Goal: Task Accomplishment & Management: Use online tool/utility

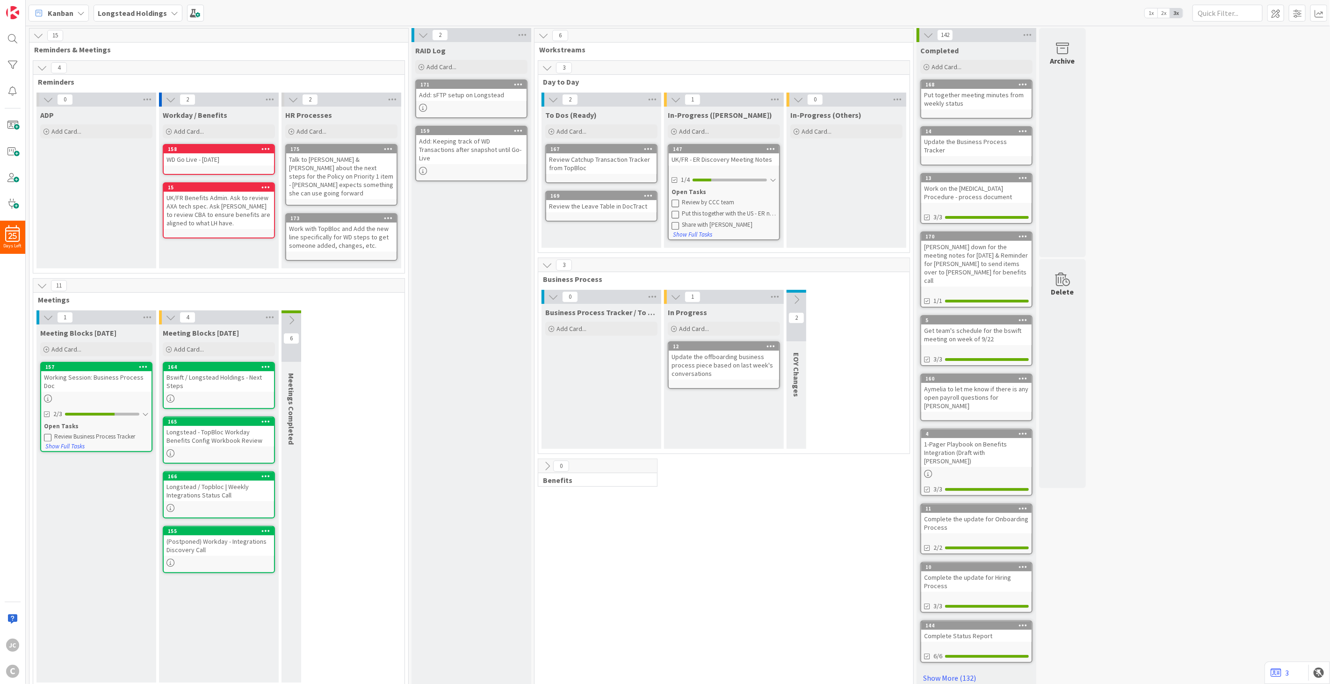
click at [125, 433] on div "Review Business Process Tracker" at bounding box center [101, 436] width 94 height 7
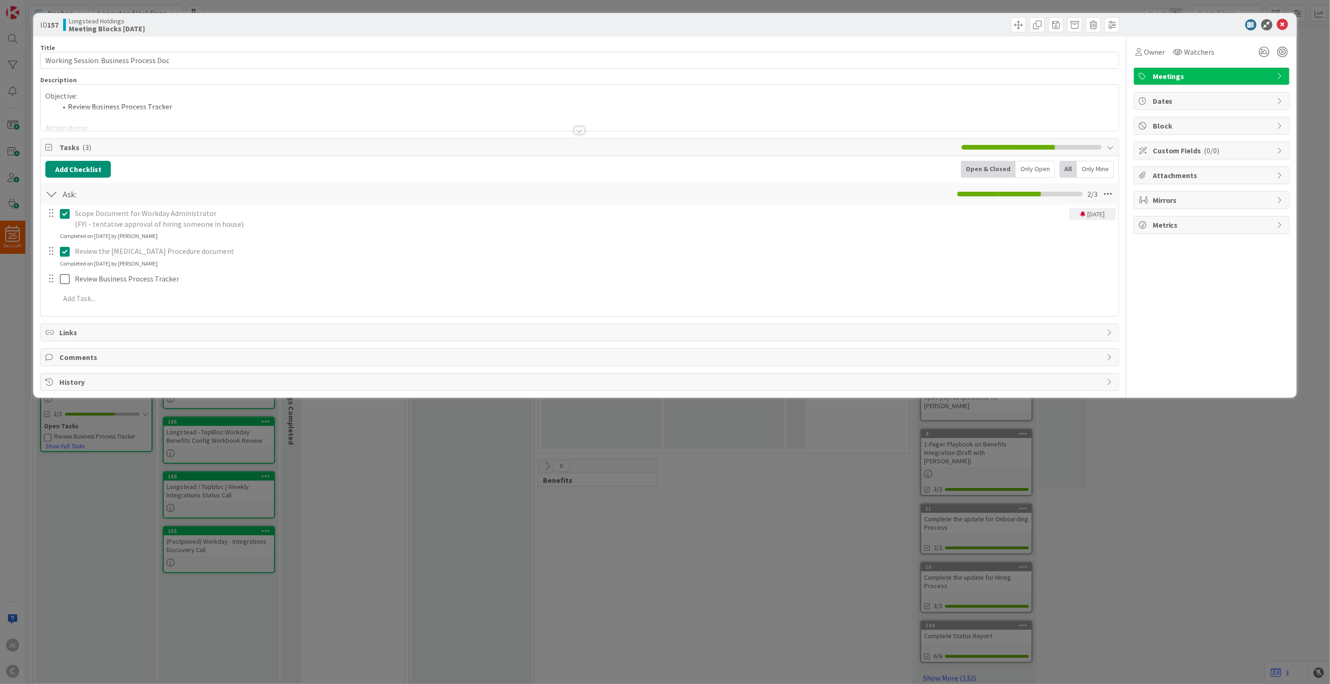
click at [97, 452] on div "ID 157 Longstead Holdings Meeting Blocks [DATE] Title 37 / 128 Working Session:…" at bounding box center [665, 342] width 1330 height 684
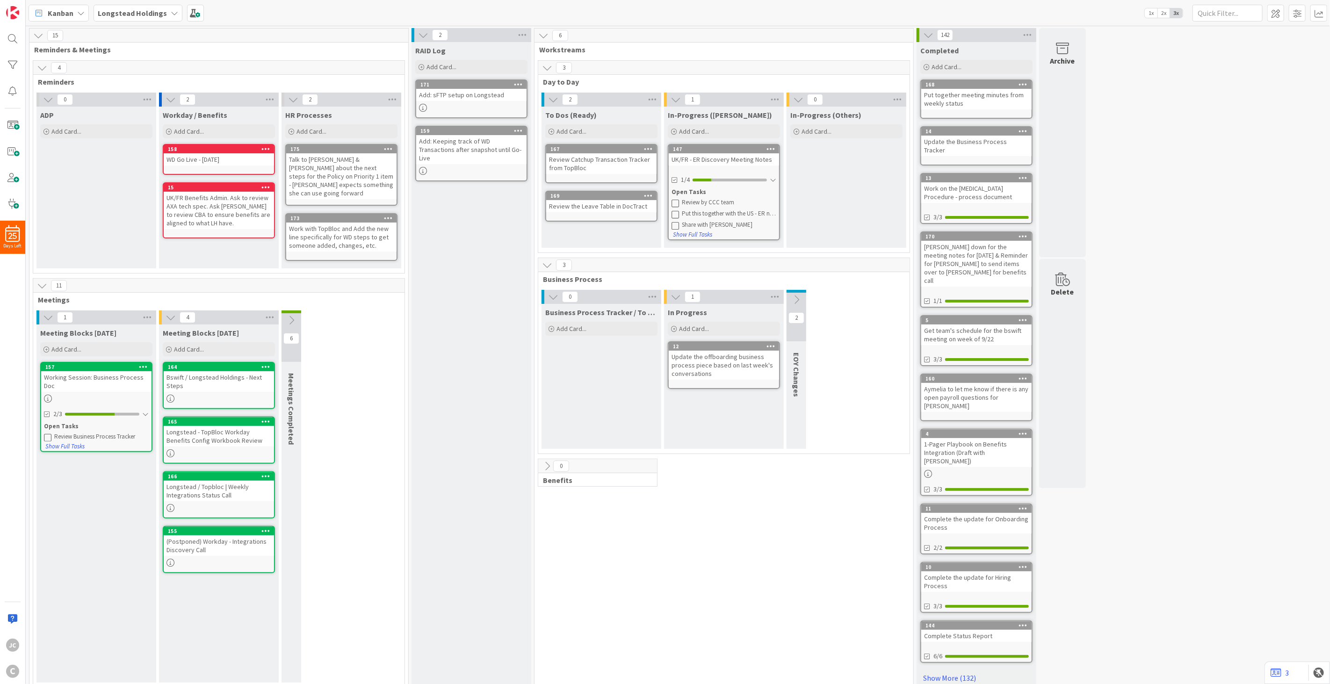
click at [45, 434] on icon at bounding box center [47, 437] width 7 height 7
click at [104, 364] on div "157" at bounding box center [98, 367] width 106 height 7
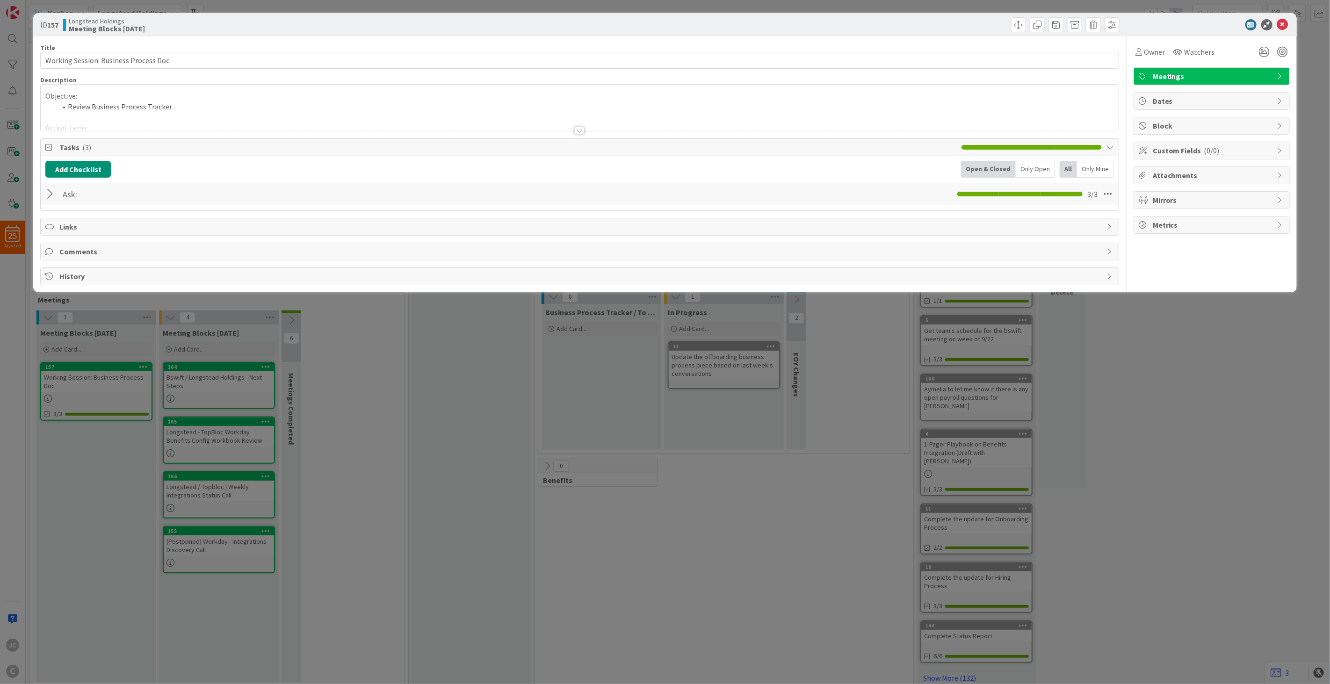
click at [296, 308] on div "ID 157 Longstead Holdings Meeting Blocks [DATE] Title 37 / 128 Working Session:…" at bounding box center [665, 342] width 1330 height 684
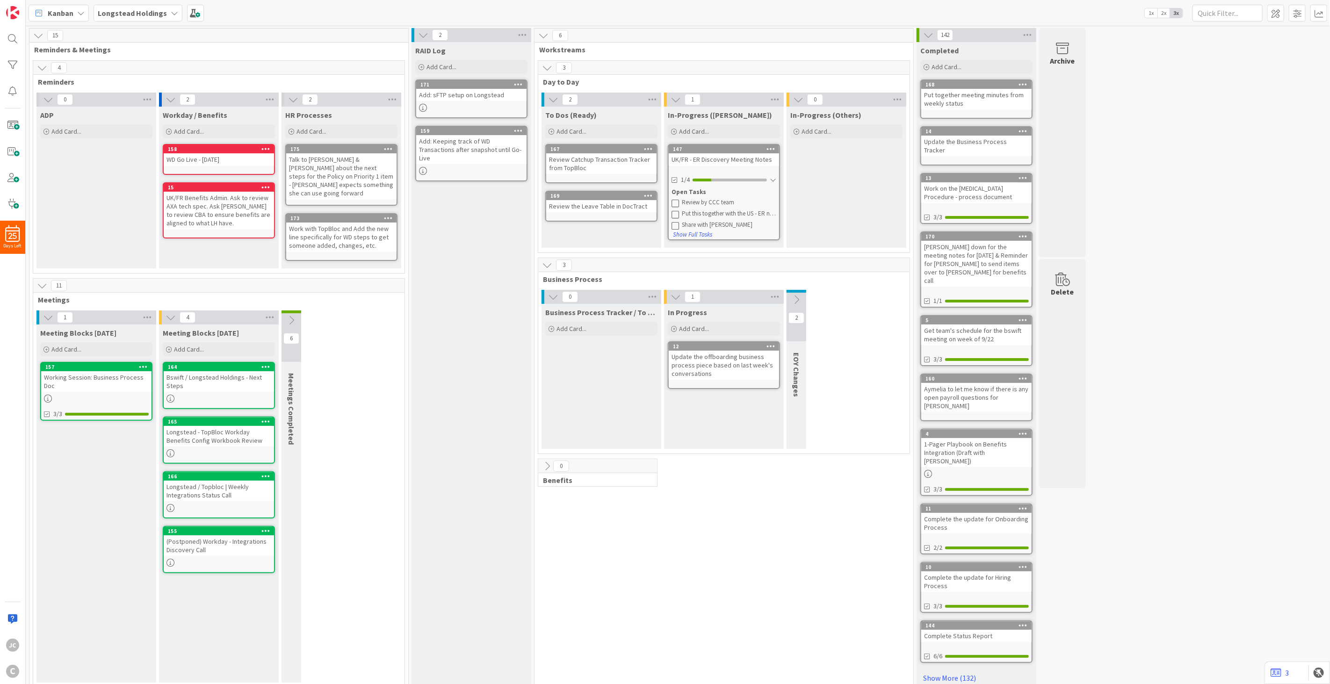
click at [289, 315] on icon at bounding box center [291, 320] width 10 height 10
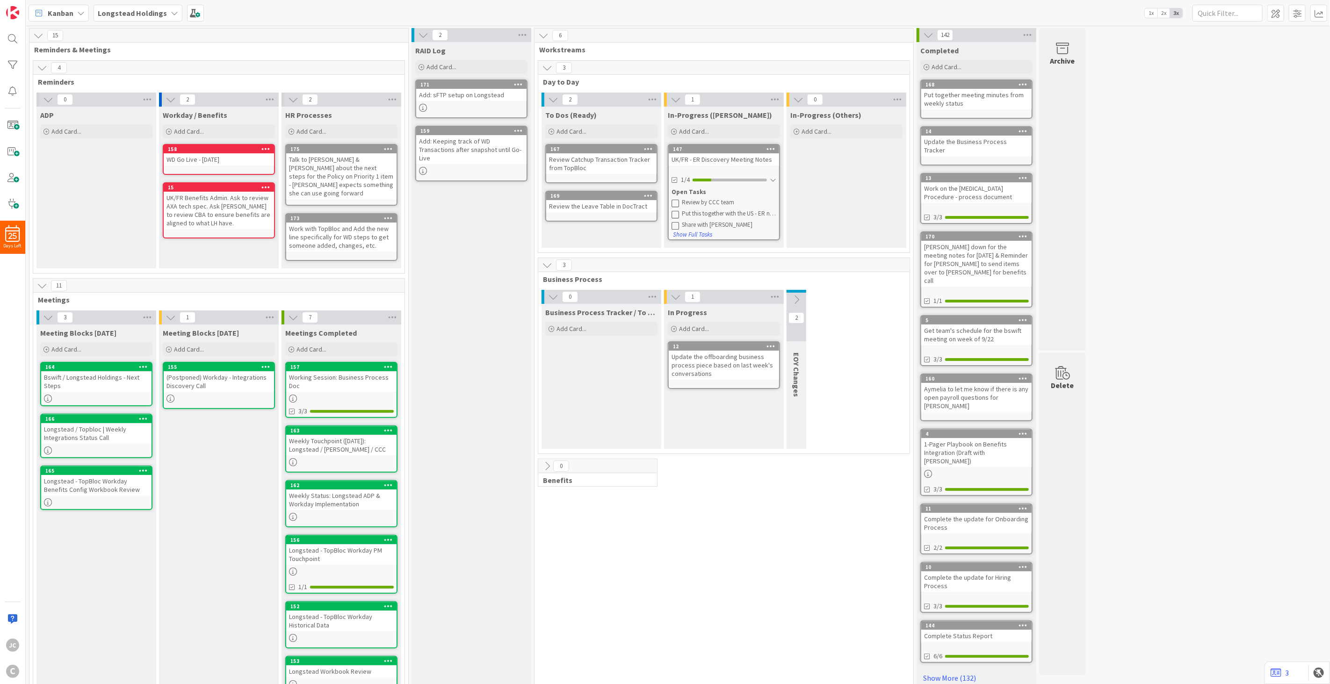
click at [720, 379] on link "12 Update the offboarding business process piece based on last week's conversat…" at bounding box center [724, 365] width 112 height 48
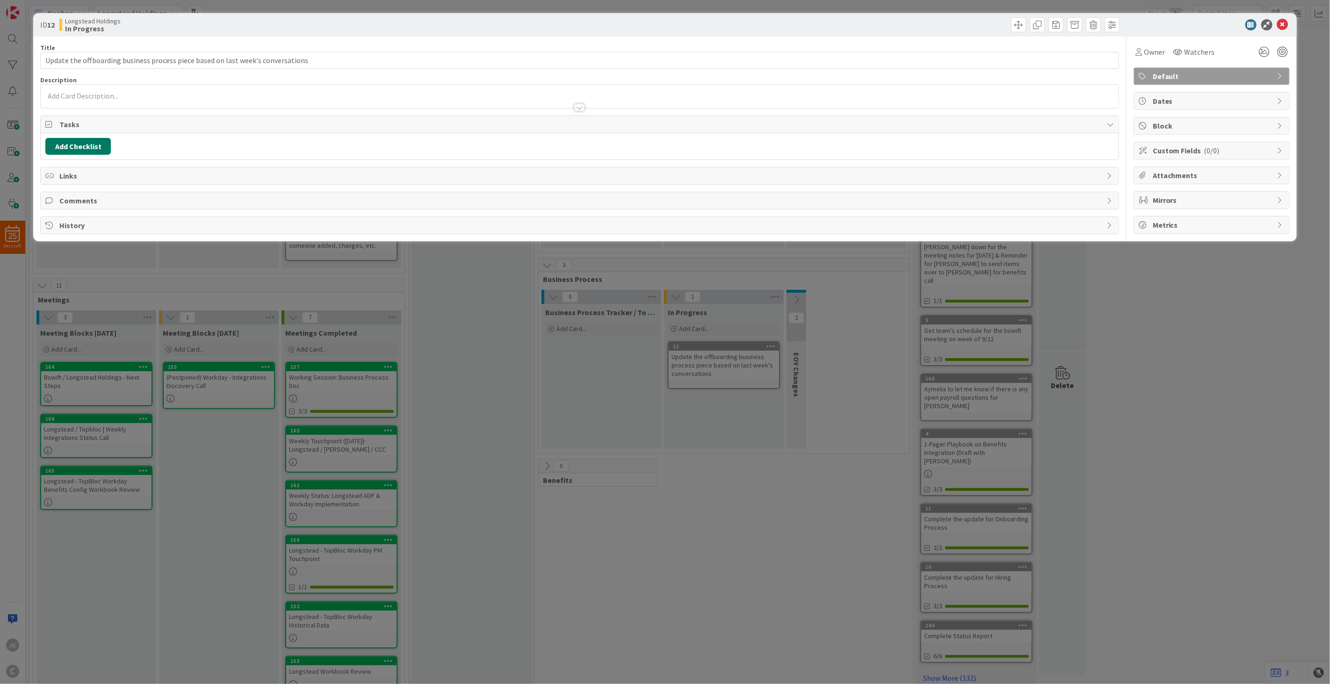
click at [77, 151] on button "Add Checklist" at bounding box center [77, 146] width 65 height 17
type input "To Dos"
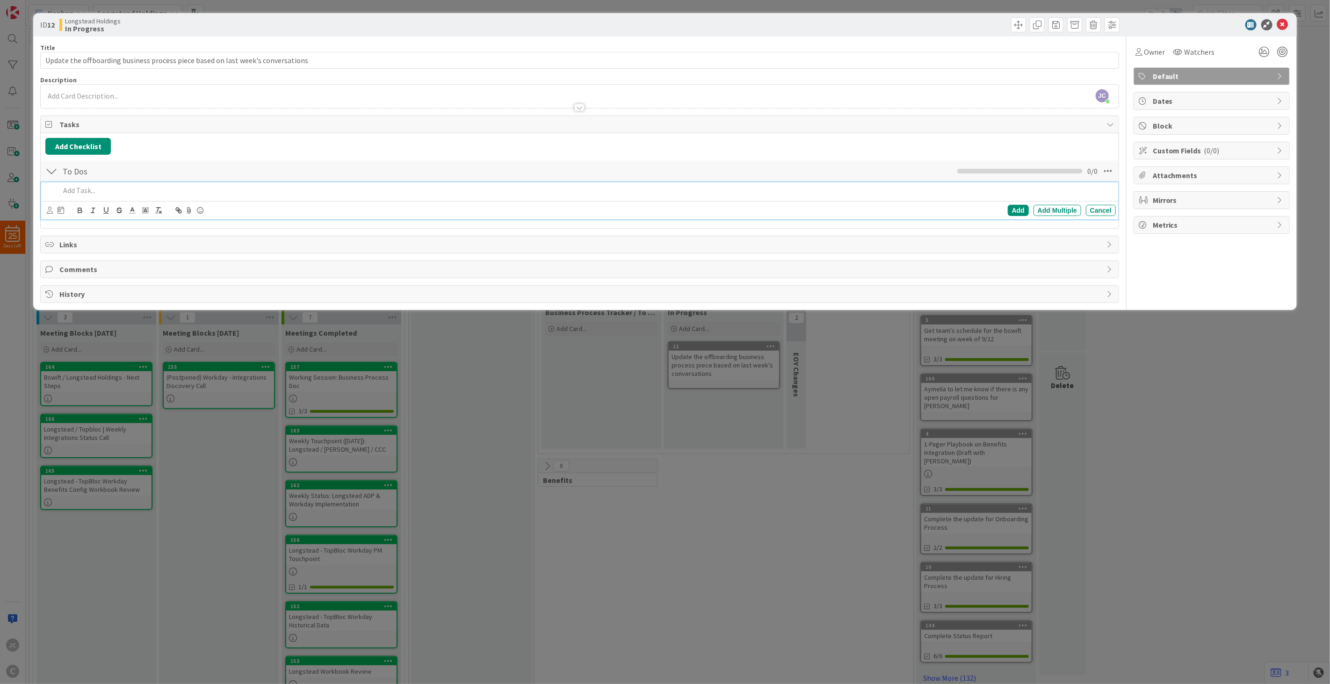
click at [113, 195] on p at bounding box center [586, 190] width 1052 height 11
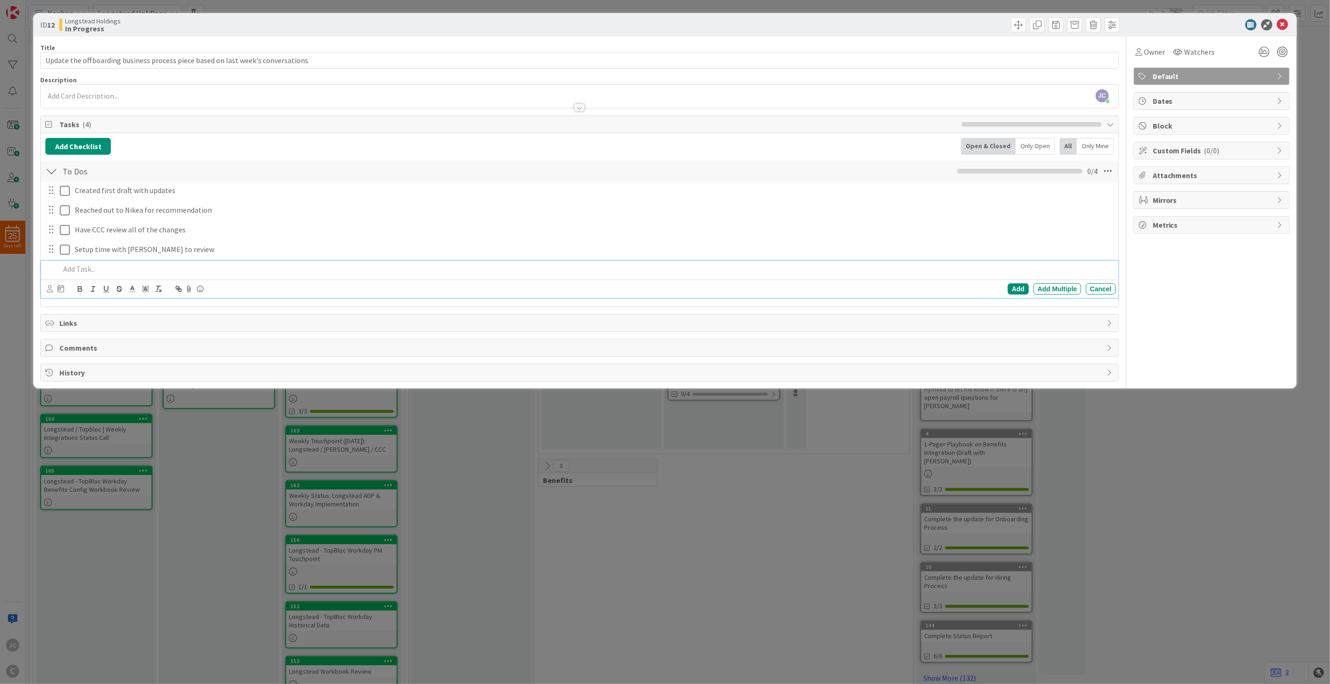
click at [220, 476] on div "ID 12 Longstead Holdings In Progress Title 80 / 128 Update the offboarding busi…" at bounding box center [665, 342] width 1330 height 684
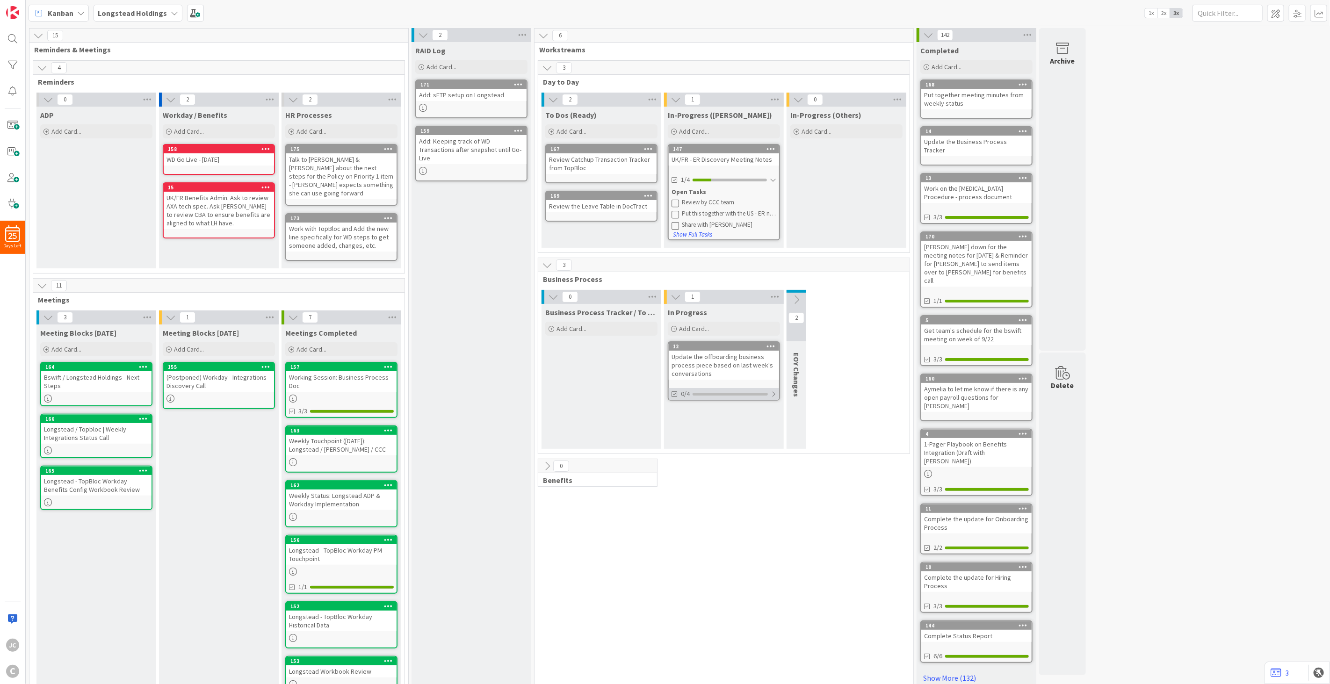
click at [774, 393] on div at bounding box center [774, 394] width 6 height 7
click at [677, 417] on icon at bounding box center [675, 416] width 7 height 7
click at [297, 312] on icon at bounding box center [293, 317] width 10 height 10
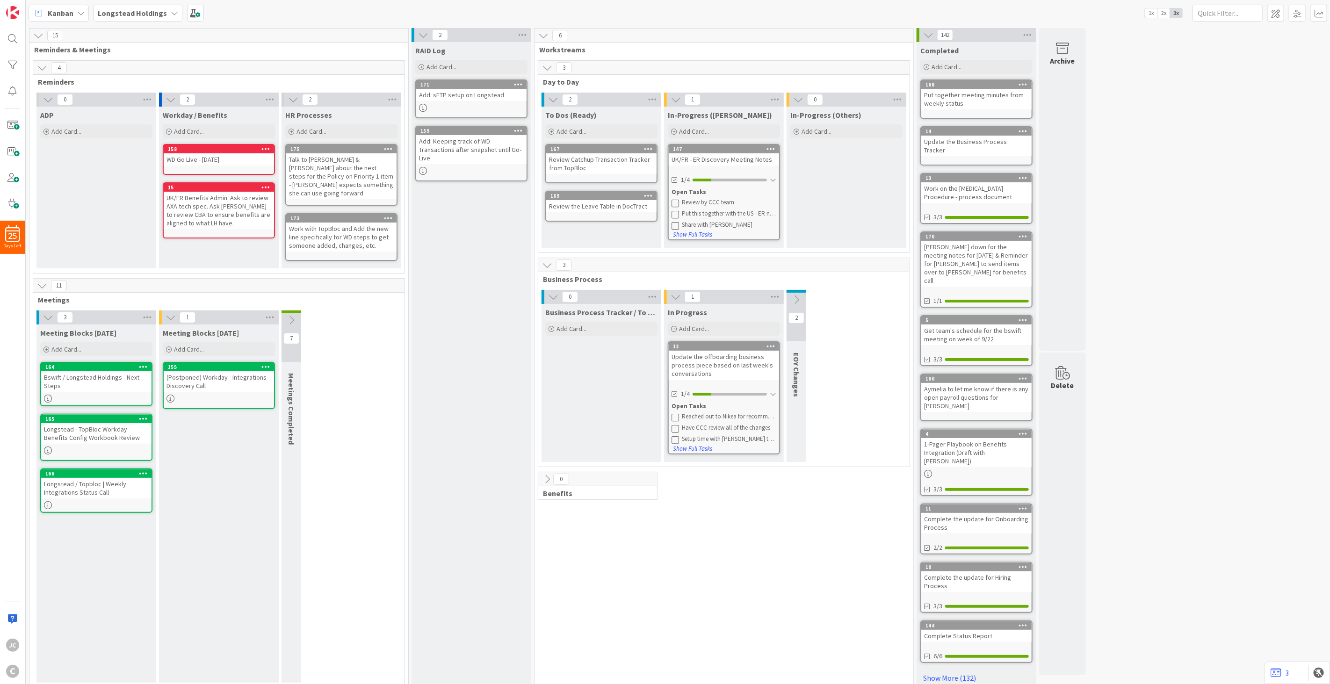
click at [95, 498] on div "Meeting Blocks [DATE] Add Card... 164 Bswift / Longstead Holdings - Next Steps …" at bounding box center [96, 504] width 120 height 358
click at [71, 345] on span "Add Card..." at bounding box center [66, 349] width 30 height 8
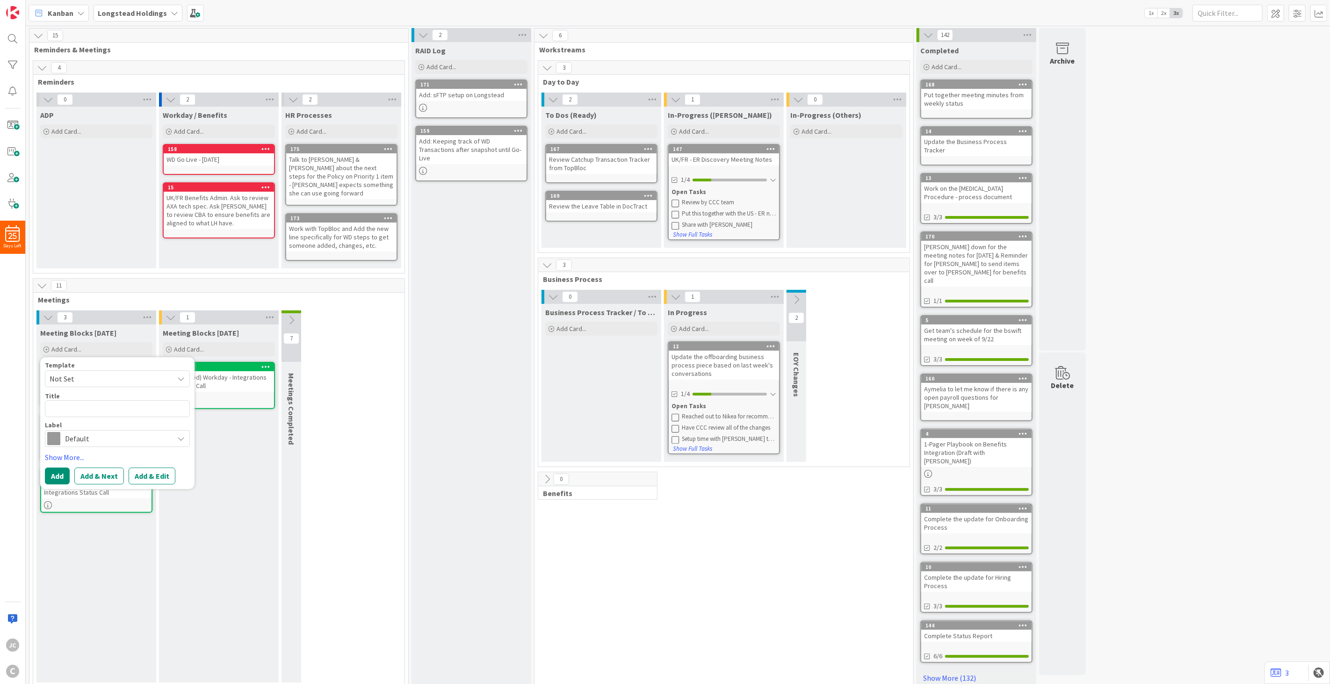
click at [172, 498] on div "Meeting Blocks [DATE] Add Card... 155 (Postponed) Workday - Integrations Discov…" at bounding box center [219, 504] width 120 height 358
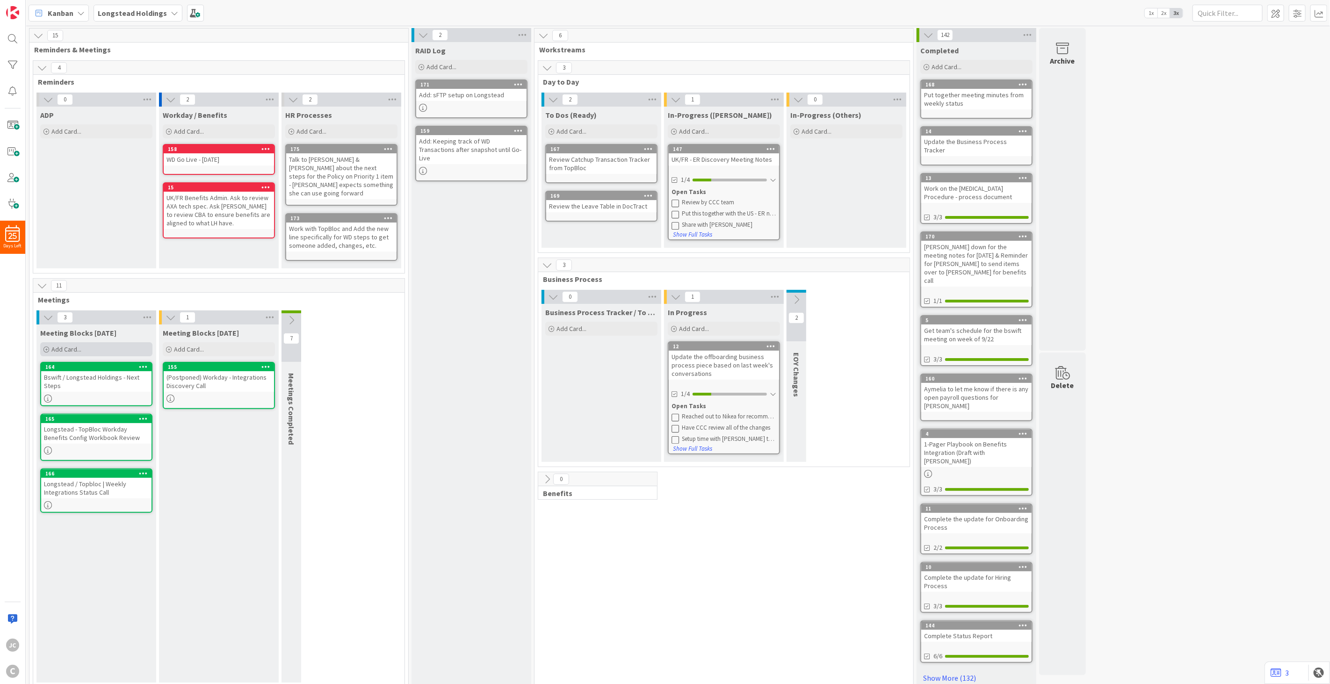
click at [82, 342] on div "Add Card..." at bounding box center [96, 349] width 112 height 14
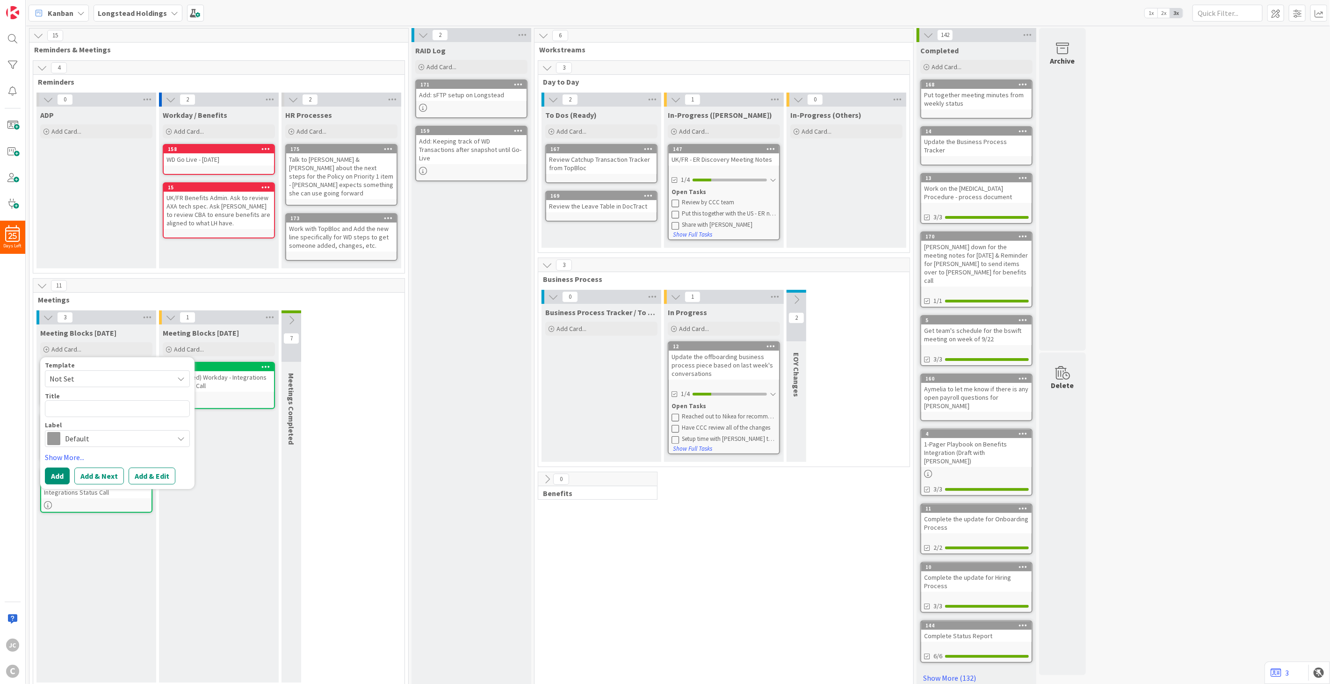
click at [236, 498] on div "Meeting Blocks [DATE] Add Card... 155 (Postponed) Workday - Integrations Discov…" at bounding box center [219, 504] width 120 height 358
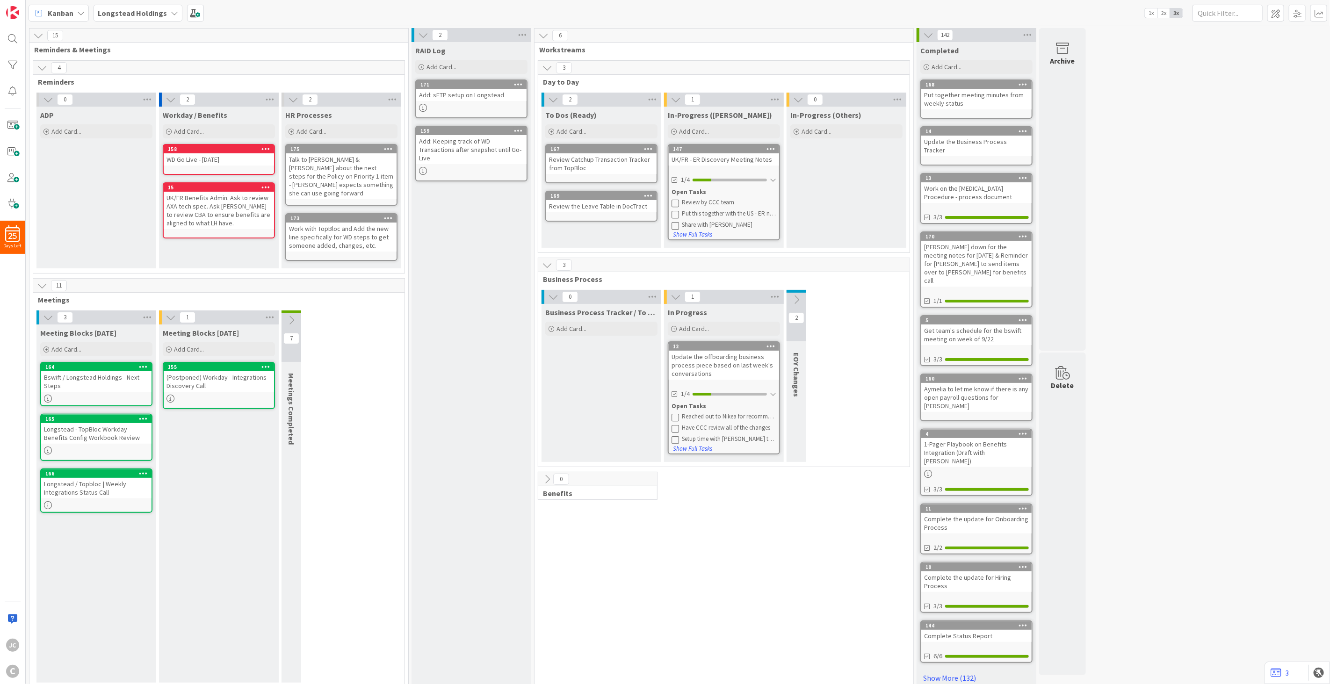
click at [108, 483] on div "Longstead / Topbloc | Weekly Integrations Status Call" at bounding box center [96, 488] width 110 height 21
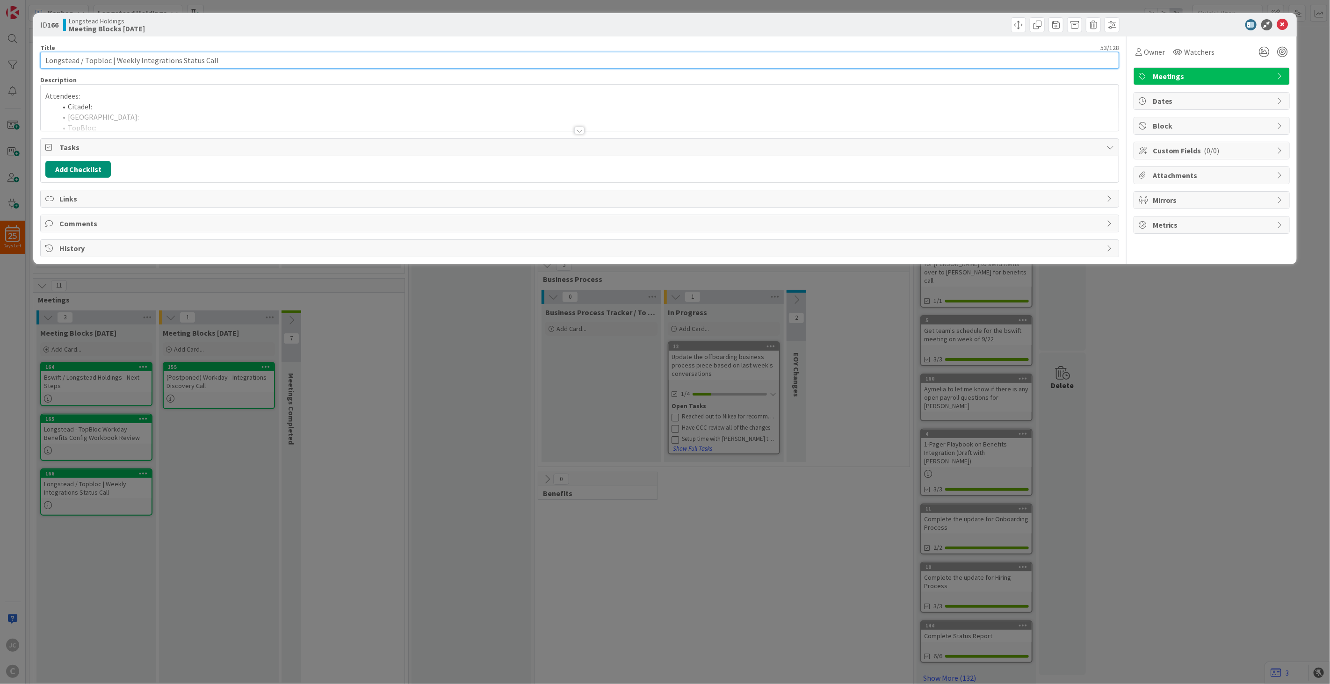
click at [131, 52] on input "Longstead / Topbloc | Weekly Integrations Status Call" at bounding box center [579, 60] width 1079 height 17
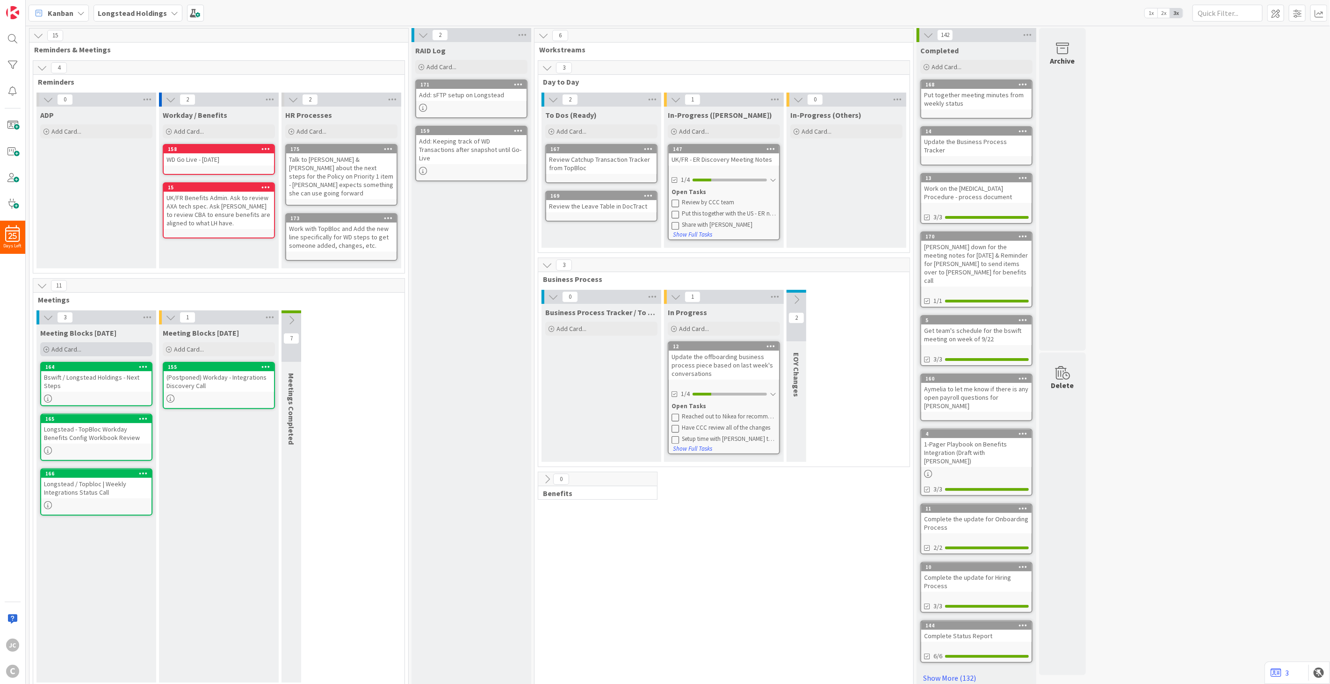
click at [81, 345] on span "Add Card..." at bounding box center [66, 349] width 30 height 8
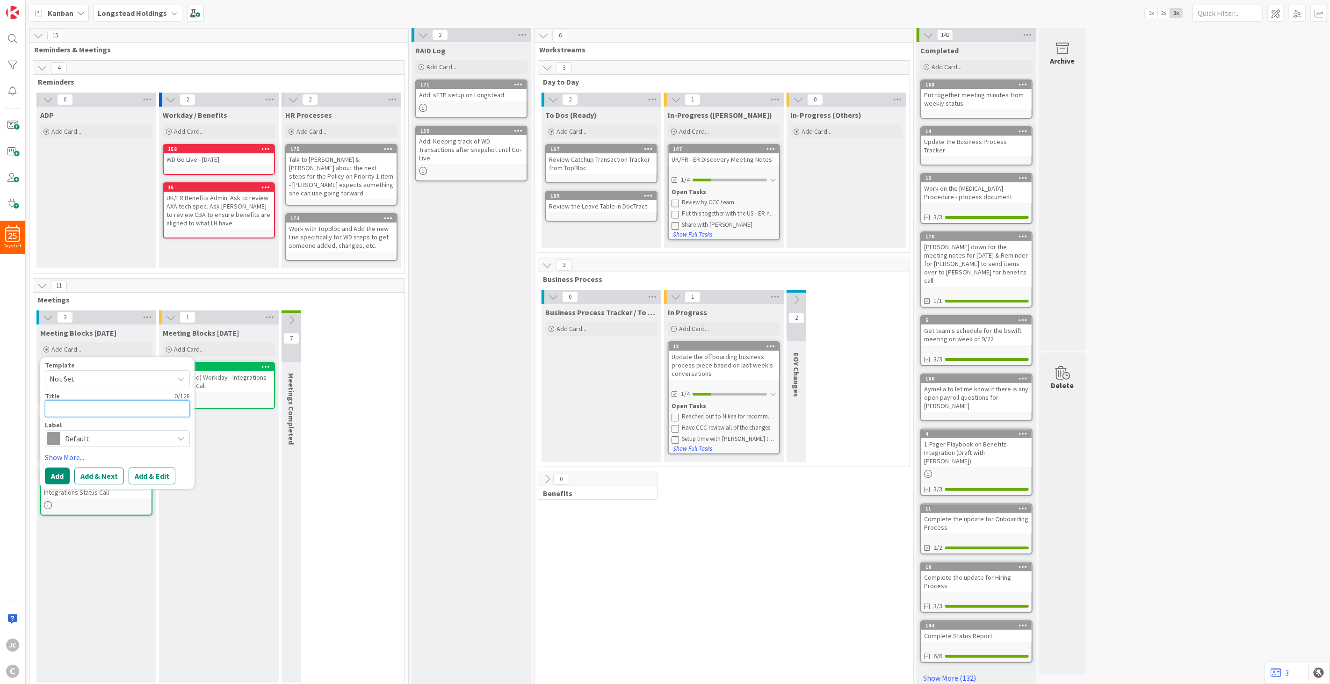
paste textarea "Longstead / Topbloc | Weekly Integrations Status Call"
type textarea "x"
type textarea "Longstead / Topbloc | Weekly Integrations Status Call"
click at [92, 443] on span "Default" at bounding box center [117, 449] width 104 height 13
click at [94, 465] on span "Meetings" at bounding box center [137, 472] width 114 height 14
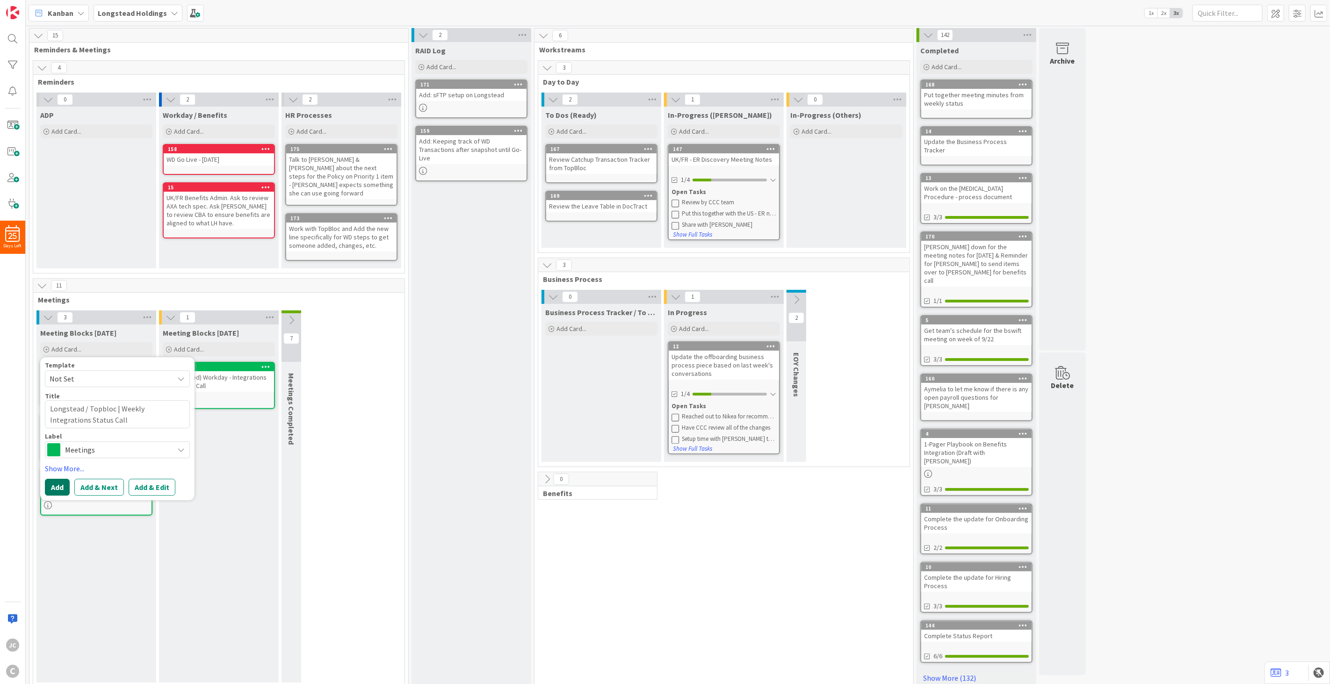
click at [55, 479] on button "Add" at bounding box center [57, 487] width 25 height 17
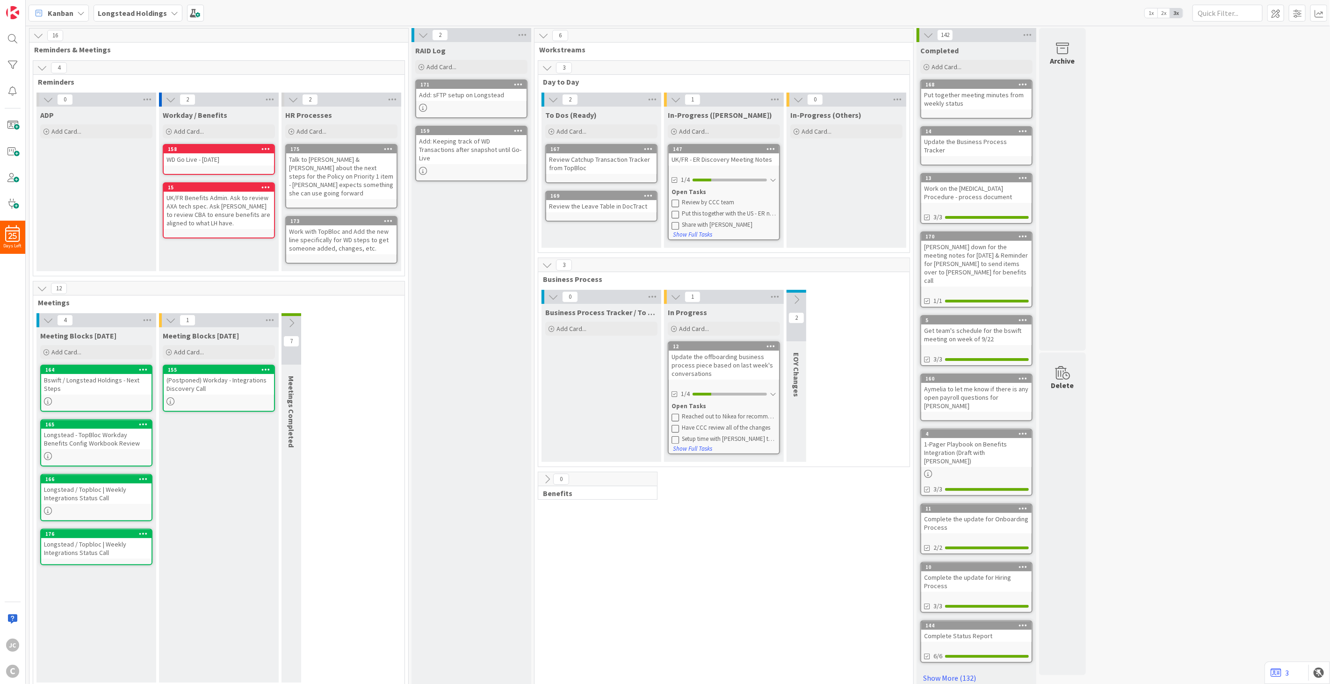
click at [142, 498] on icon at bounding box center [143, 533] width 9 height 7
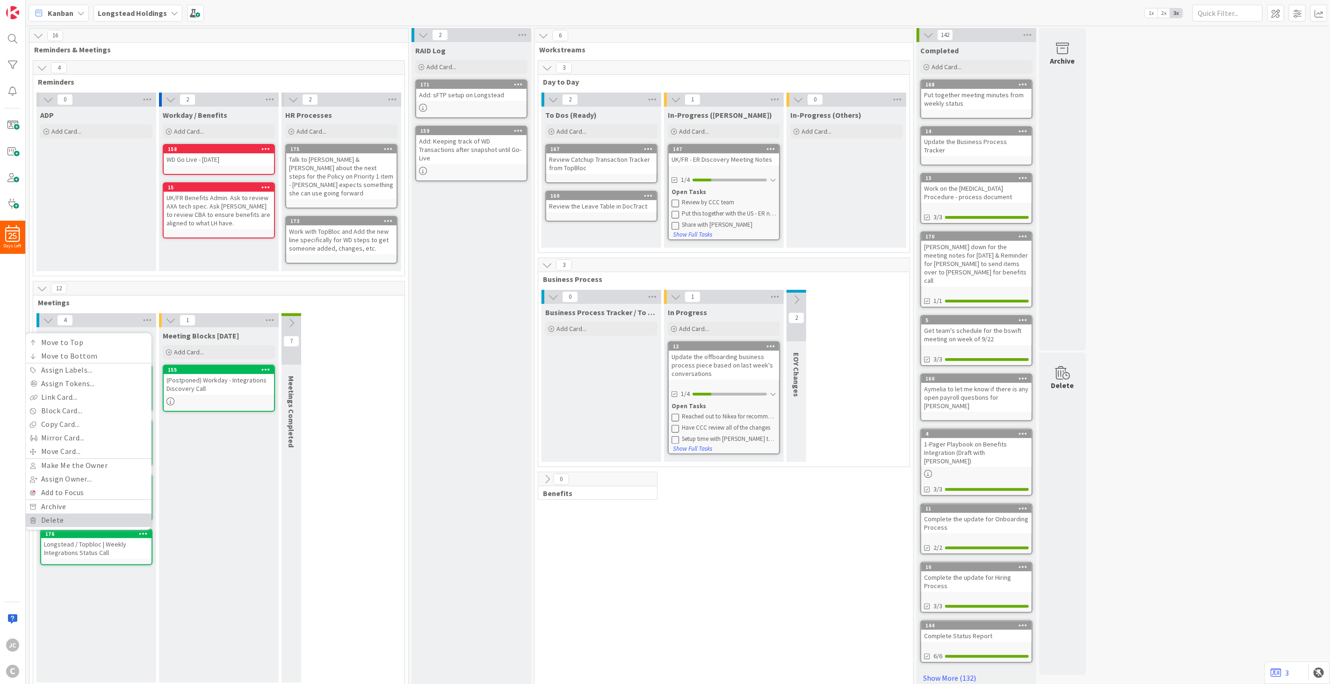
click at [99, 498] on link "Delete" at bounding box center [88, 521] width 126 height 14
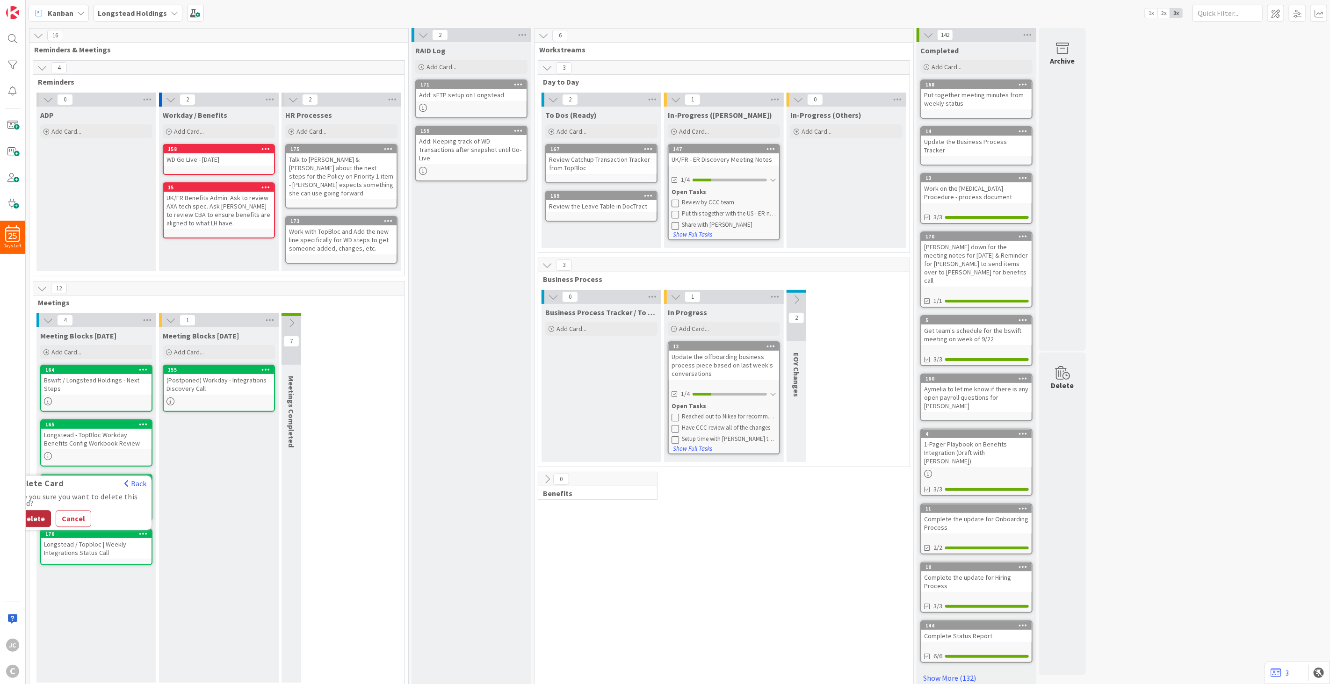
click at [36, 498] on button "Delete" at bounding box center [33, 518] width 35 height 17
click at [116, 498] on div "Meeting Blocks [DATE] Add Card... Template Not Set Title 0 / 128 Label Default …" at bounding box center [96, 504] width 120 height 355
click at [129, 498] on div "Meeting Blocks [DATE] Add Card... Template Not Set Title 0 / 128 Label Default …" at bounding box center [96, 504] width 120 height 355
click at [84, 382] on div "Bswift / Longstead Holdings - Next Steps" at bounding box center [96, 384] width 110 height 21
click at [71, 348] on span "Add Card..." at bounding box center [66, 352] width 30 height 8
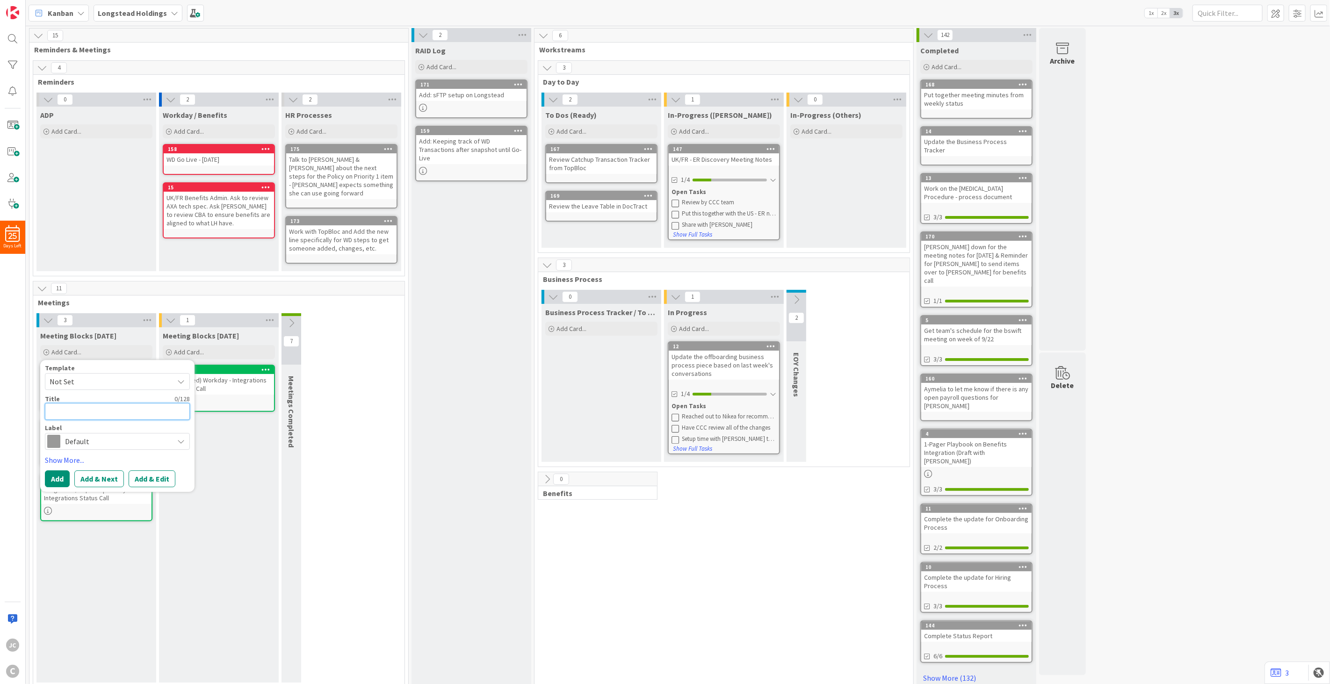
click at [94, 404] on textarea at bounding box center [117, 411] width 145 height 17
click at [106, 377] on span "Not Set" at bounding box center [108, 382] width 117 height 12
click at [102, 413] on link "Meetings" at bounding box center [121, 422] width 153 height 18
type textarea "x"
type textarea "Meetings"
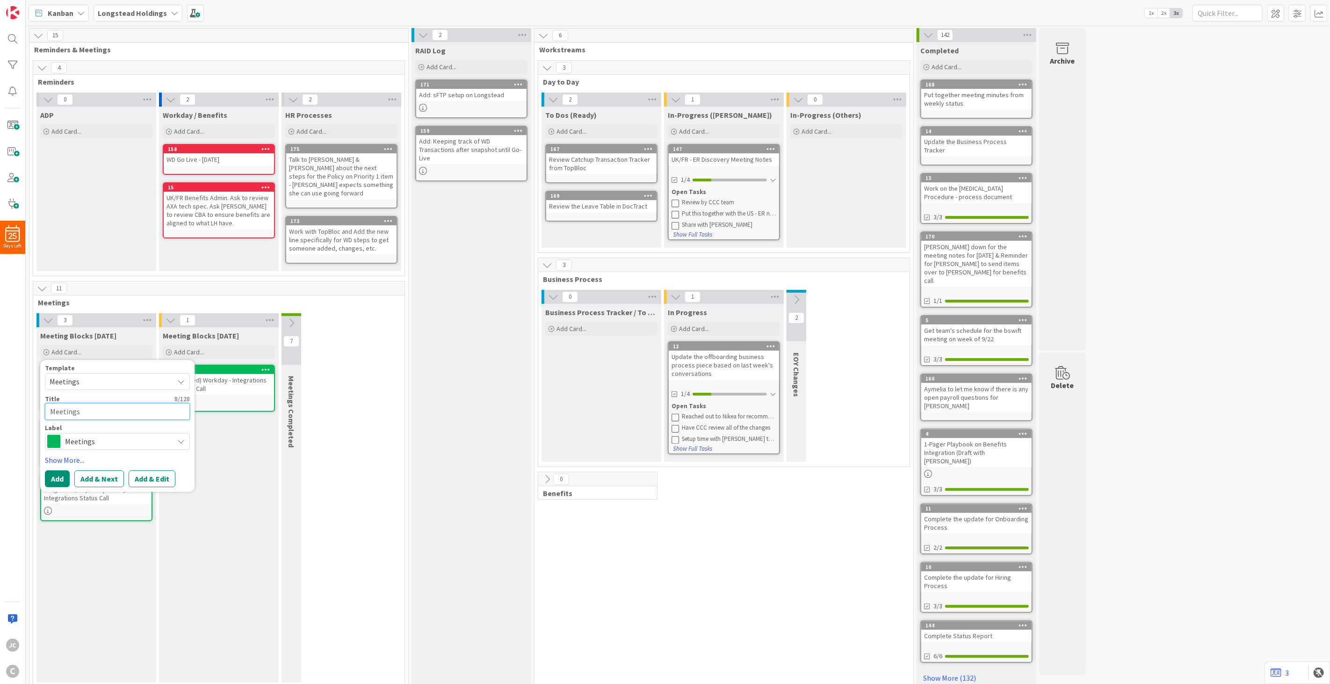
drag, startPoint x: 103, startPoint y: 401, endPoint x: 22, endPoint y: 402, distance: 81.4
click at [22, 402] on div "25 Days Left JC C Kanban Longstead Holdings 1x 2x 3x 15 Reminders & Meetings 4 …" at bounding box center [665, 342] width 1330 height 684
paste textarea "Alignment on LH Business Process Deliverable"
type textarea "x"
type textarea "Alignment on LH Business Process Deliverables"
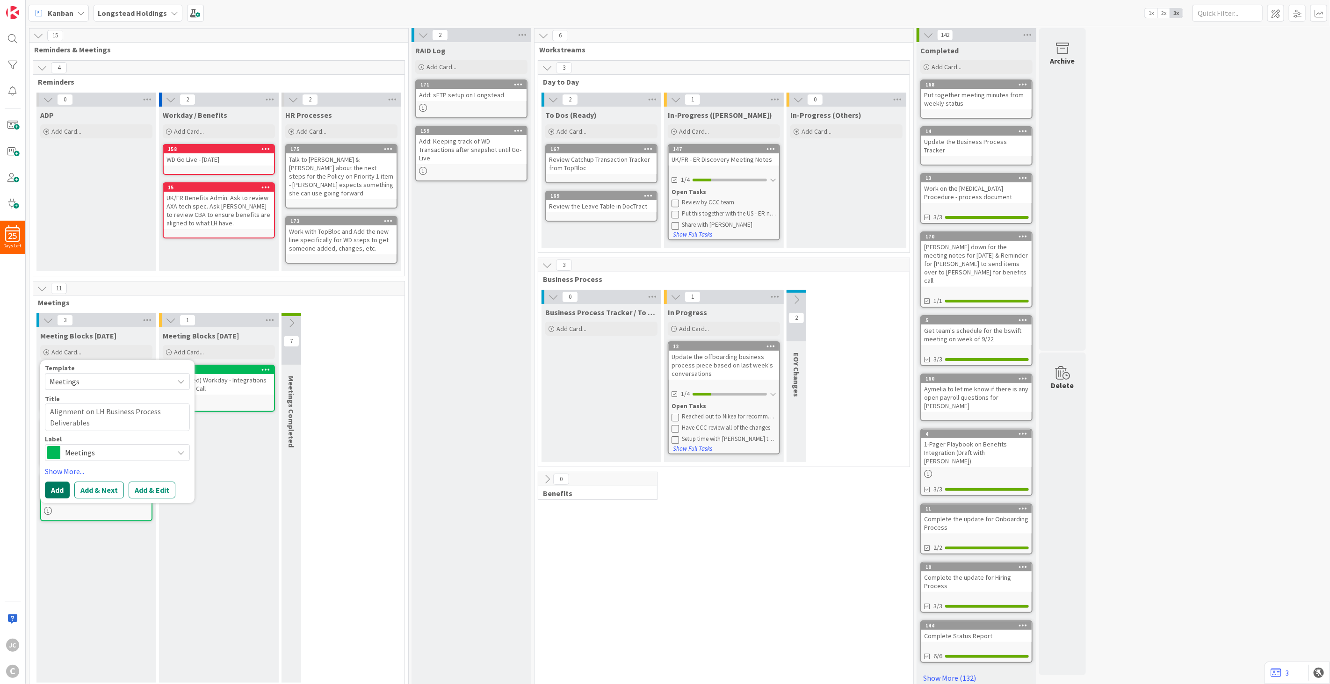
click at [63, 482] on button "Add" at bounding box center [57, 490] width 25 height 17
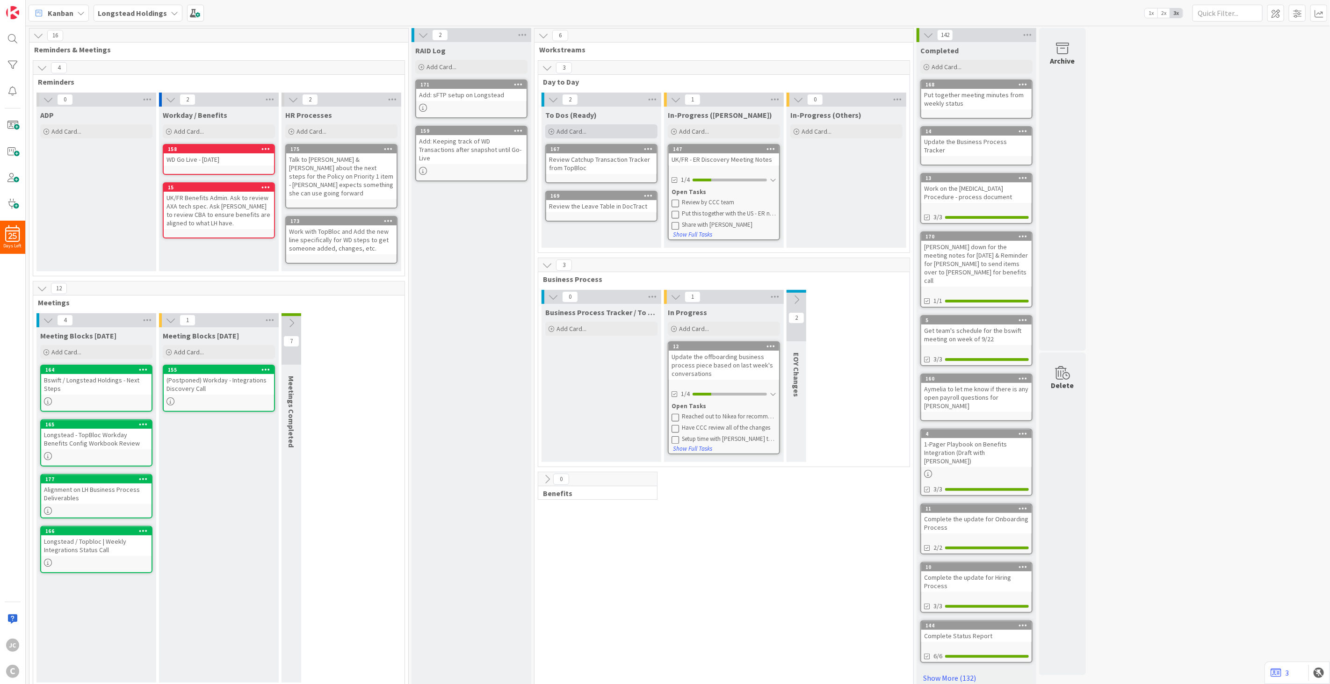
click at [611, 128] on div "Add Card..." at bounding box center [601, 131] width 112 height 14
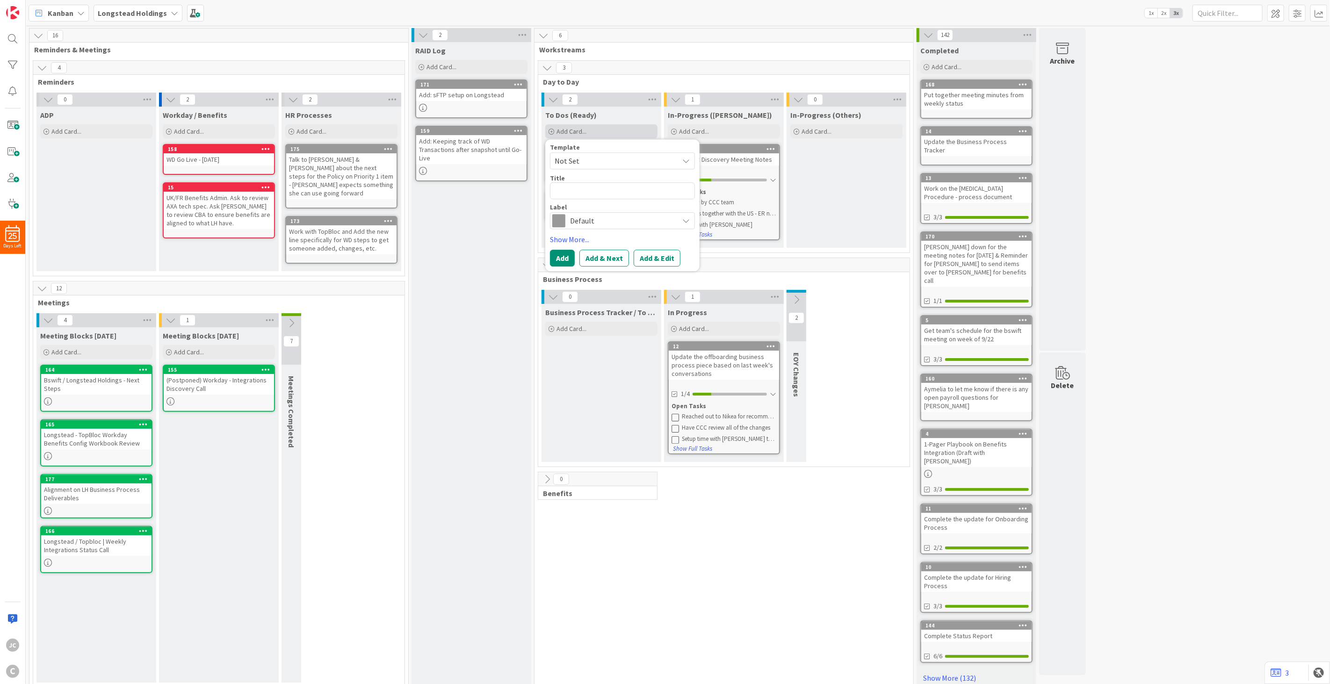
type textarea "x"
type textarea "P"
type textarea "x"
type textarea "Pr"
type textarea "x"
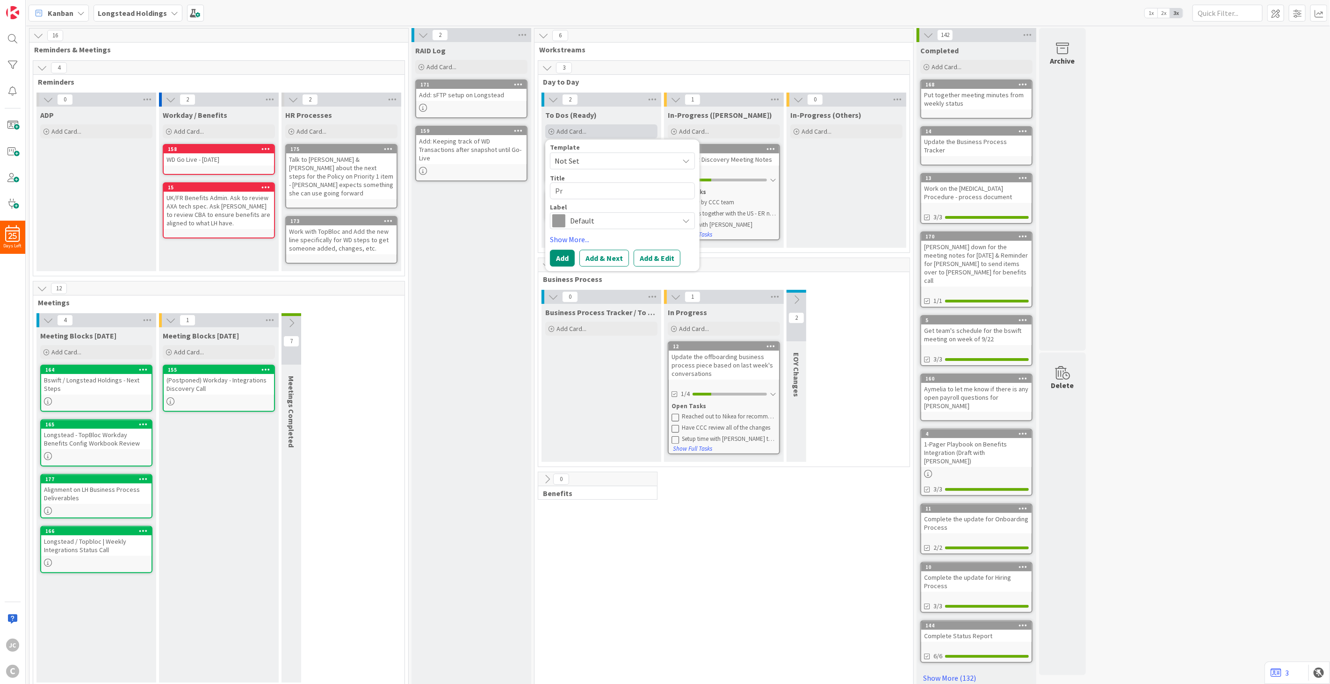
type textarea "Pre"
type textarea "x"
type textarea "Prep"
type textarea "x"
type textarea "Prepa"
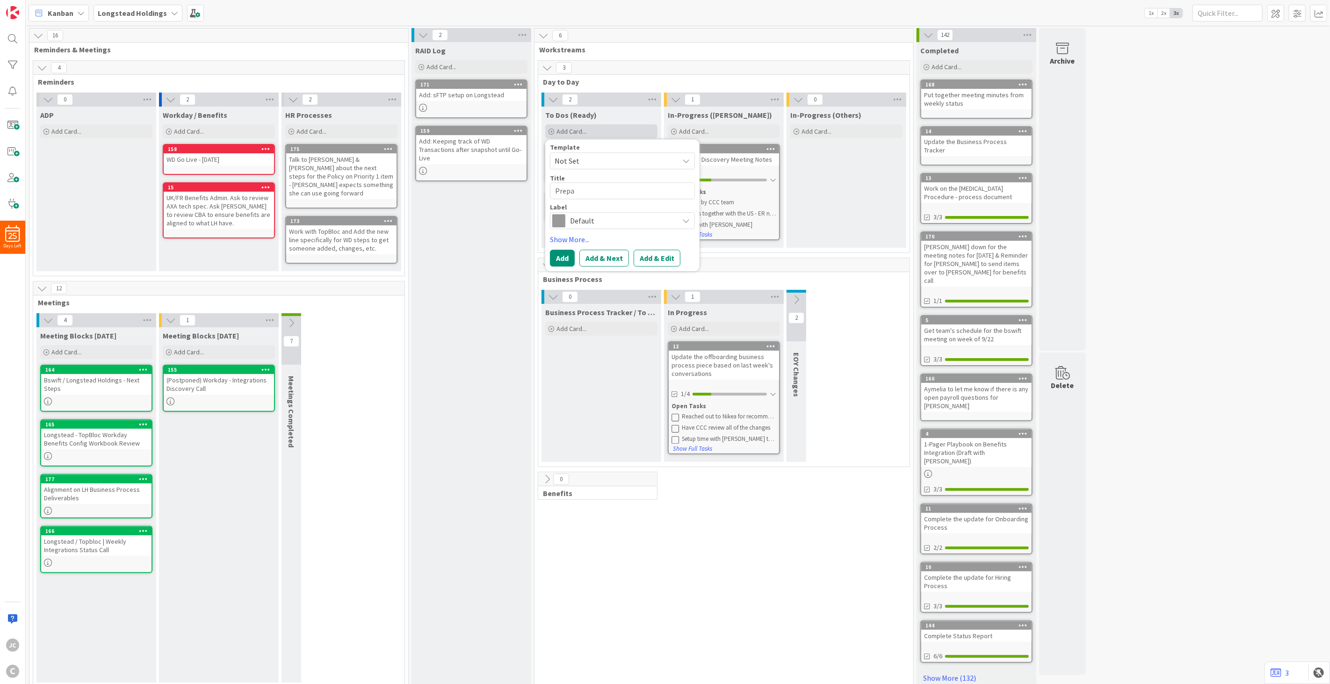
type textarea "x"
type textarea "Prepar"
type textarea "x"
type textarea "Prepare"
type textarea "x"
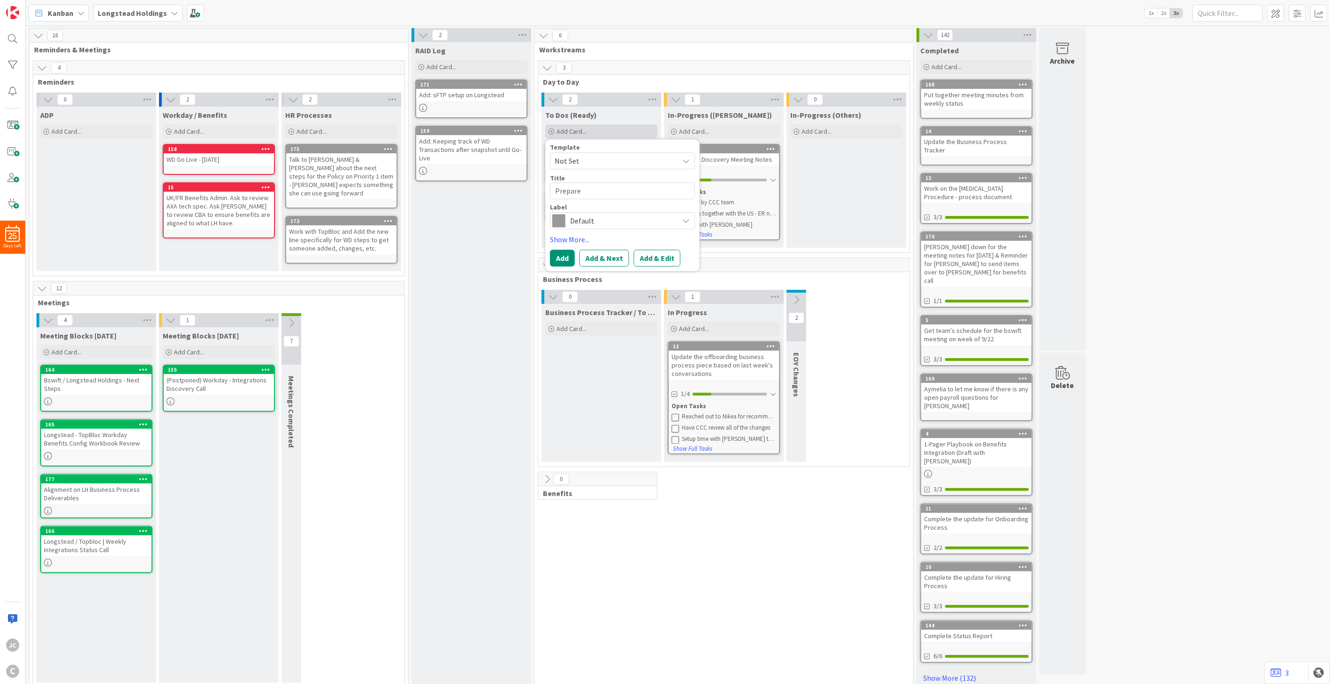
type textarea "Prepare S"
type textarea "x"
type textarea "Prepare St"
type textarea "x"
type textarea "Prepare Sta"
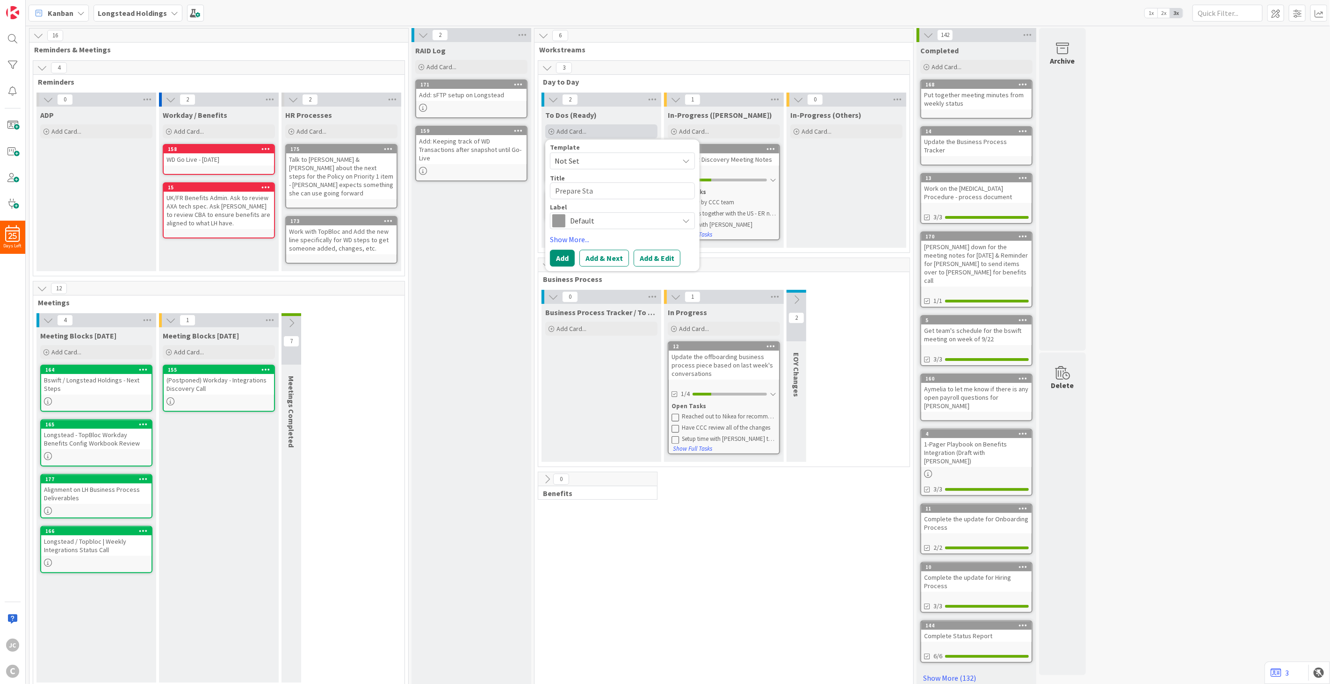
type textarea "x"
type textarea "Prepare Stat"
type textarea "x"
type textarea "Prepare Statu"
type textarea "x"
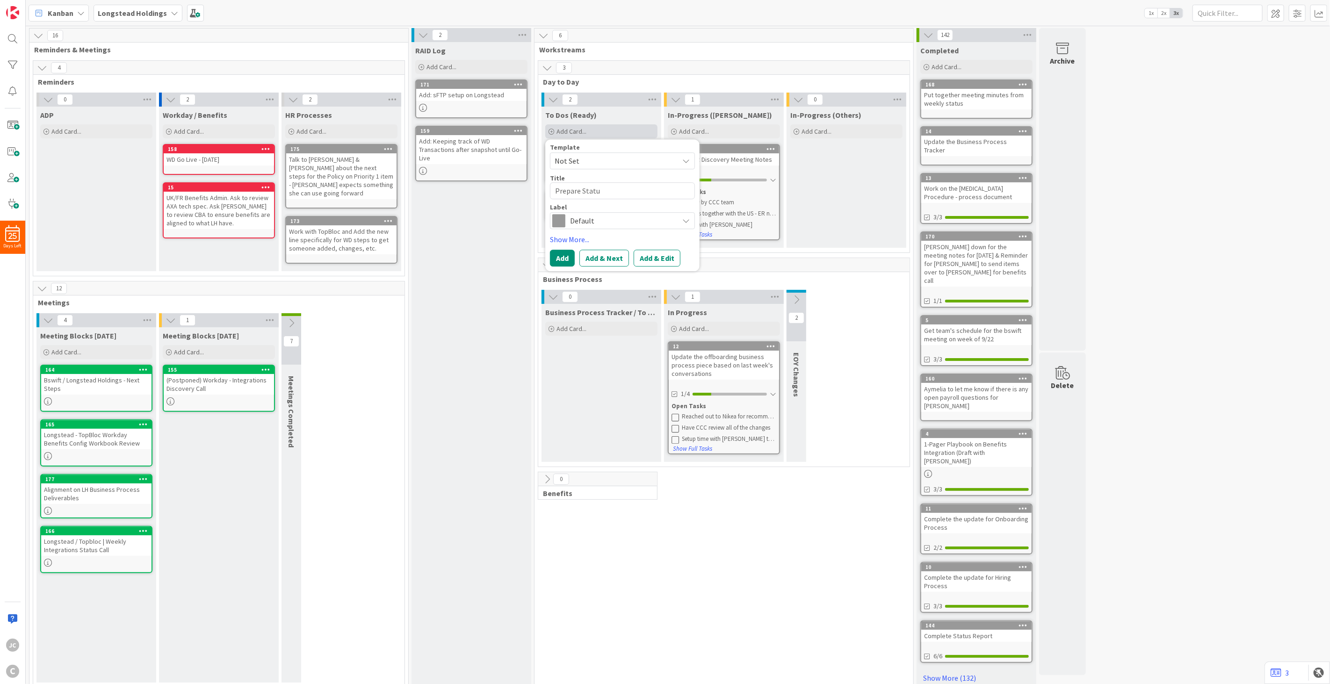
type textarea "Prepare Status"
type textarea "x"
type textarea "Prepare Status"
type textarea "x"
type textarea "Prepare Status R"
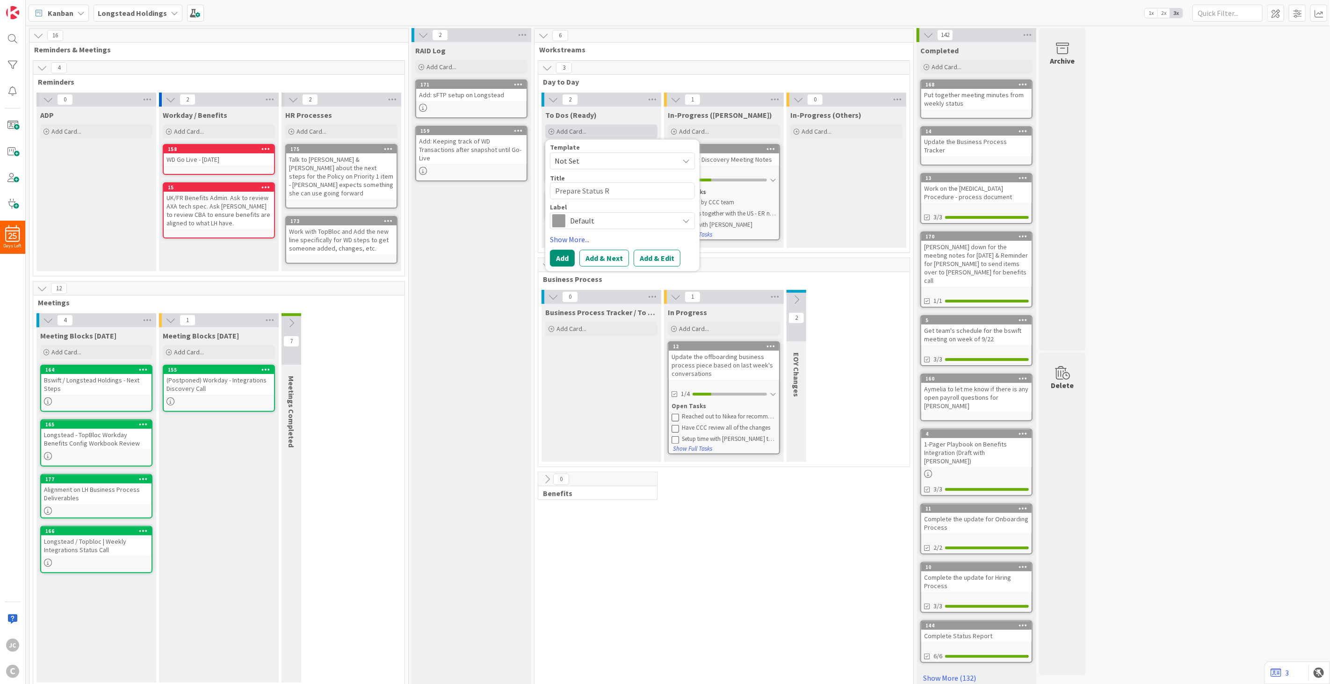
type textarea "x"
type textarea "Prepare Status Re"
type textarea "x"
type textarea "Prepare Status Rep"
type textarea "x"
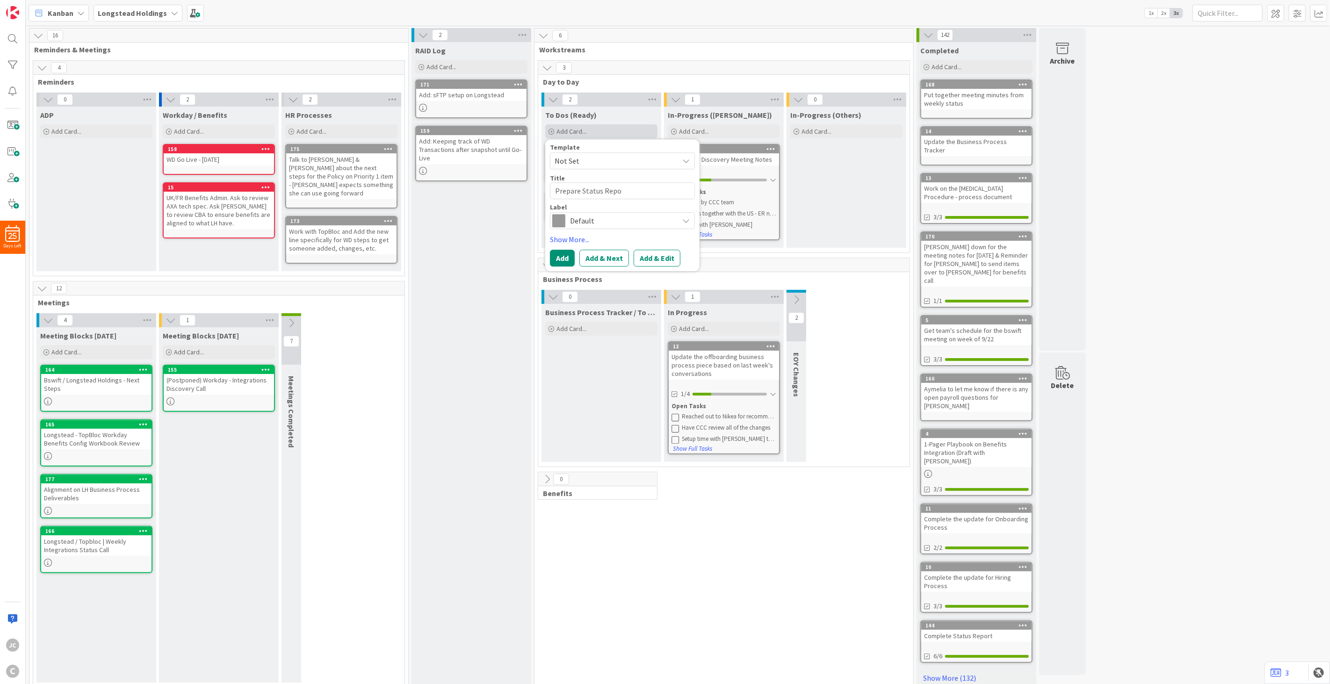
type textarea "Prepare Status Repor"
type textarea "x"
type textarea "Prepare Status Report"
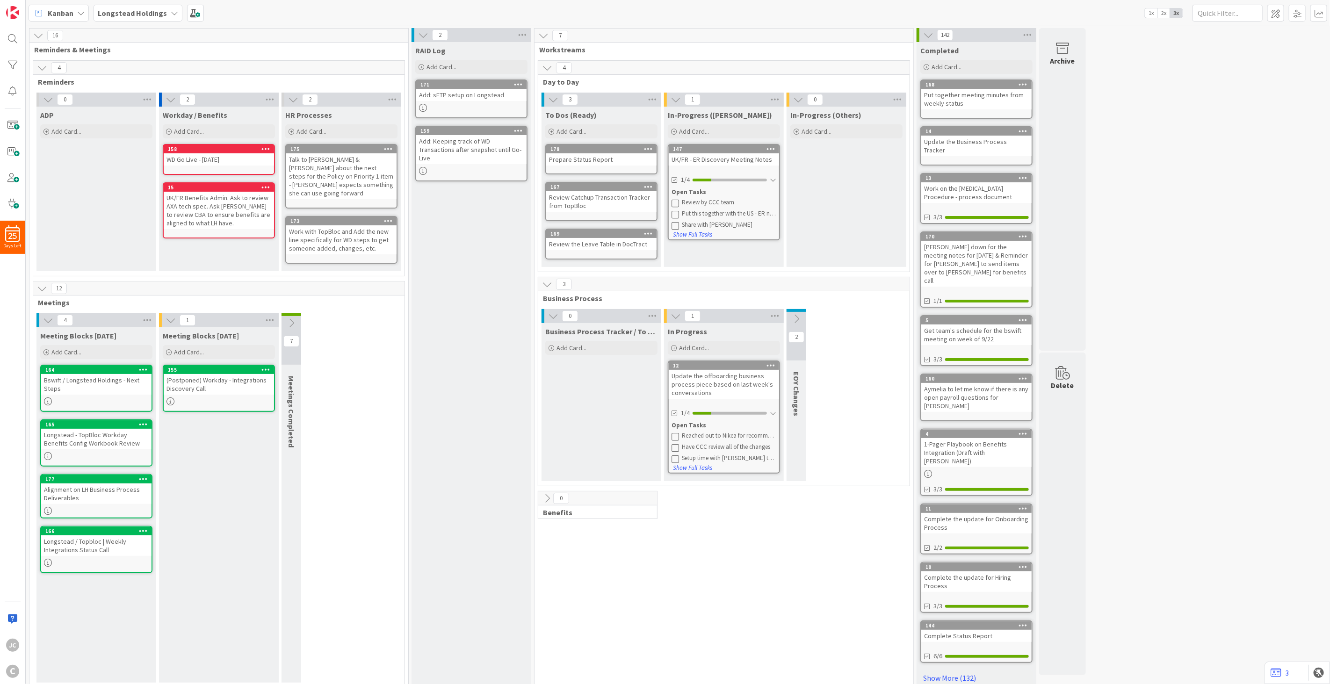
click at [620, 163] on div "Prepare Status Report" at bounding box center [601, 159] width 110 height 12
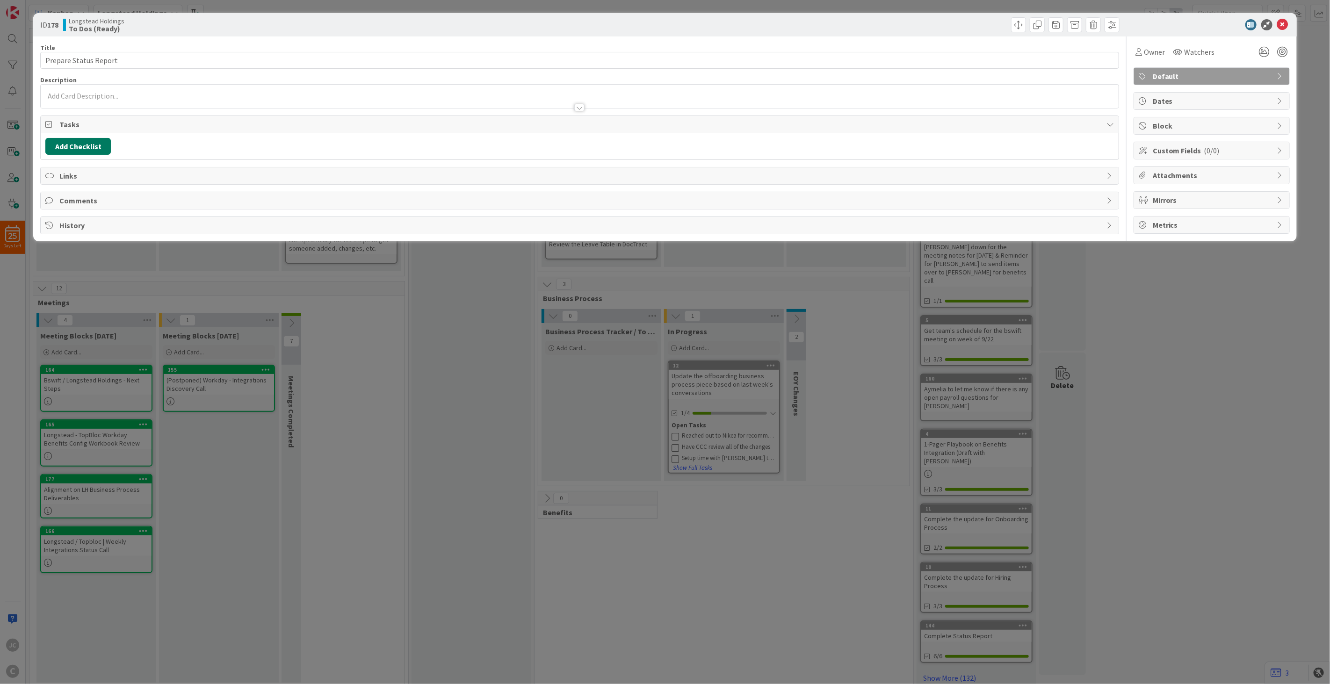
click at [97, 145] on button "Add Checklist" at bounding box center [77, 146] width 65 height 17
type input "To Dos"
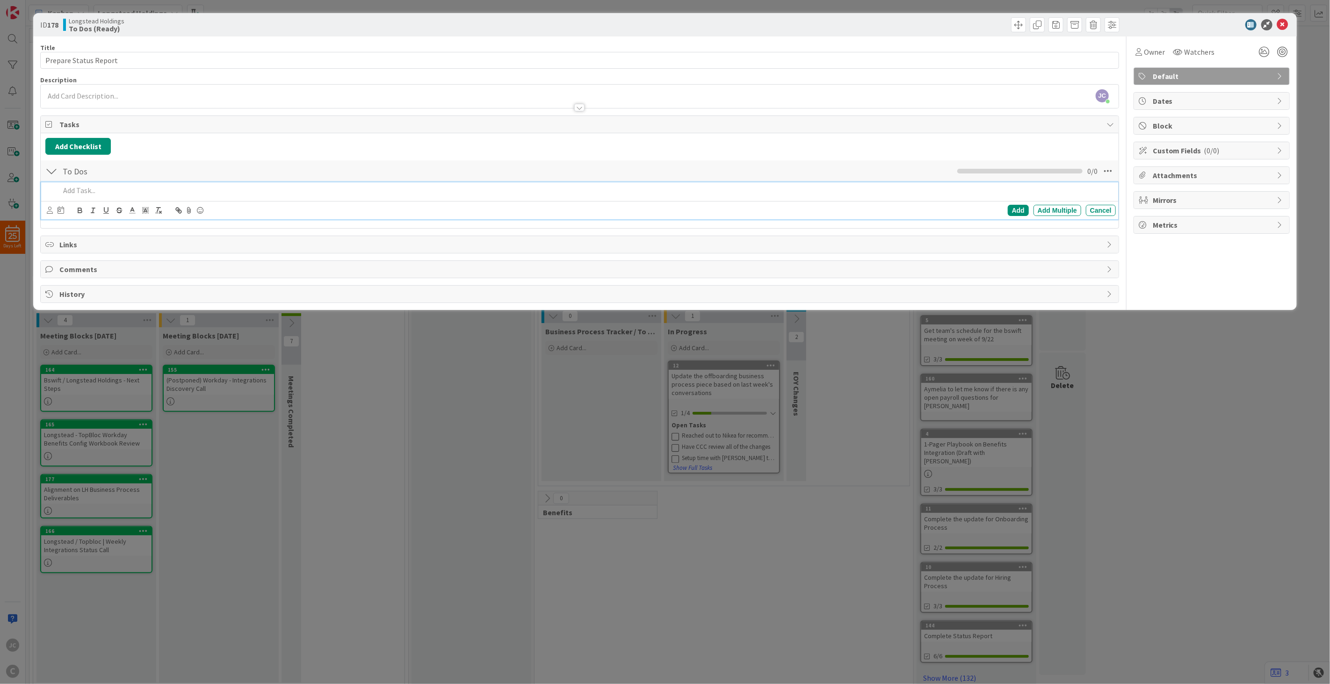
click at [114, 194] on p at bounding box center [586, 190] width 1052 height 11
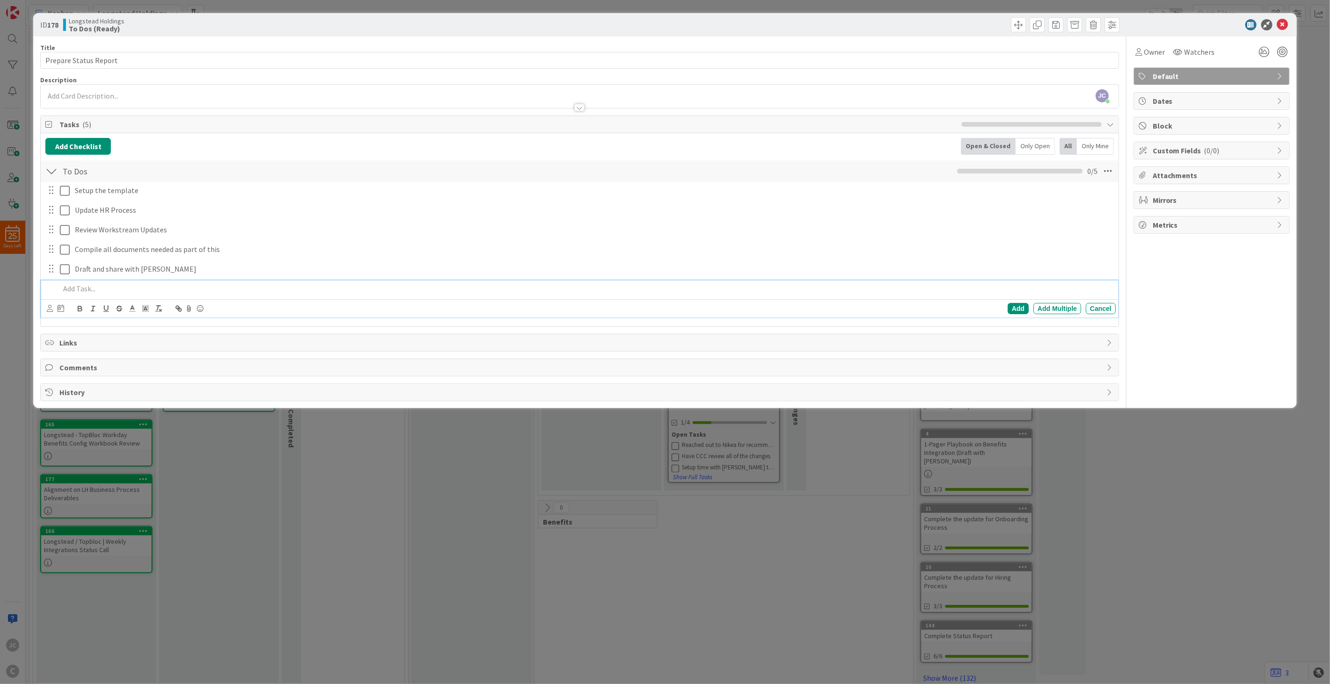
click at [348, 485] on div "ID 178 Longstead Holdings To Dos (Ready) Title 21 / 128 Prepare Status Report D…" at bounding box center [665, 342] width 1330 height 684
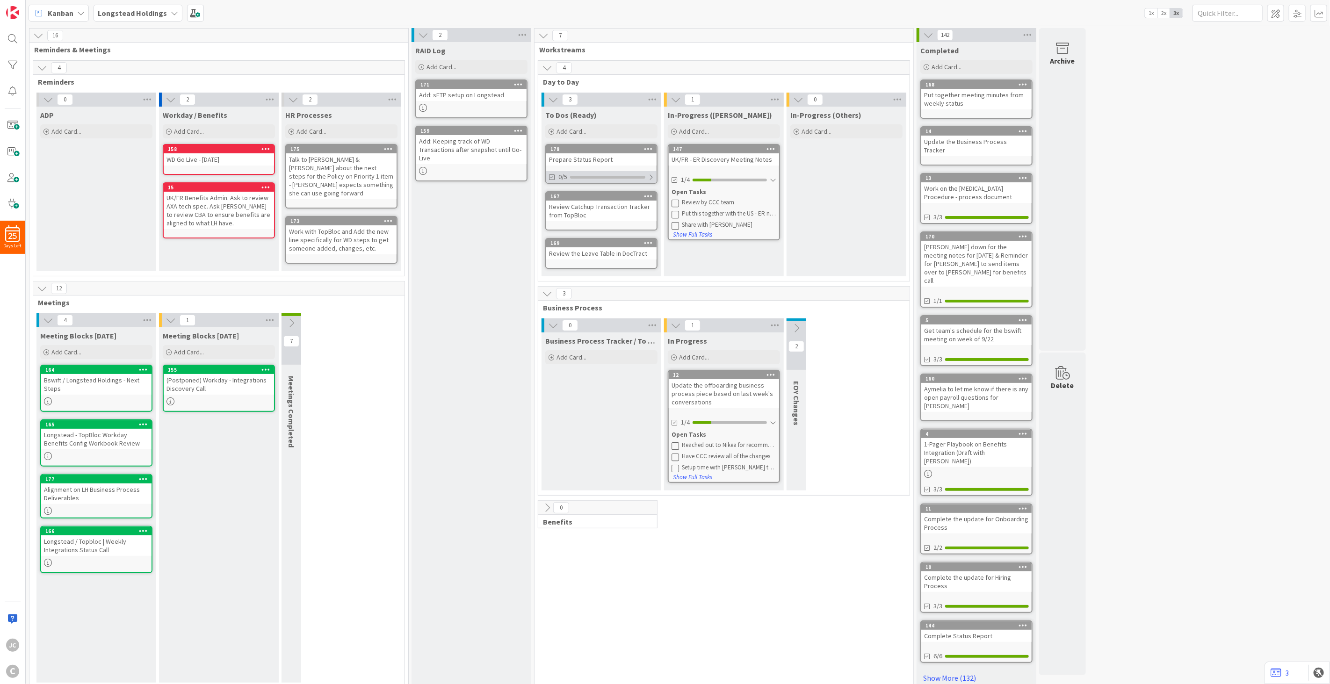
click at [649, 175] on div at bounding box center [651, 177] width 6 height 7
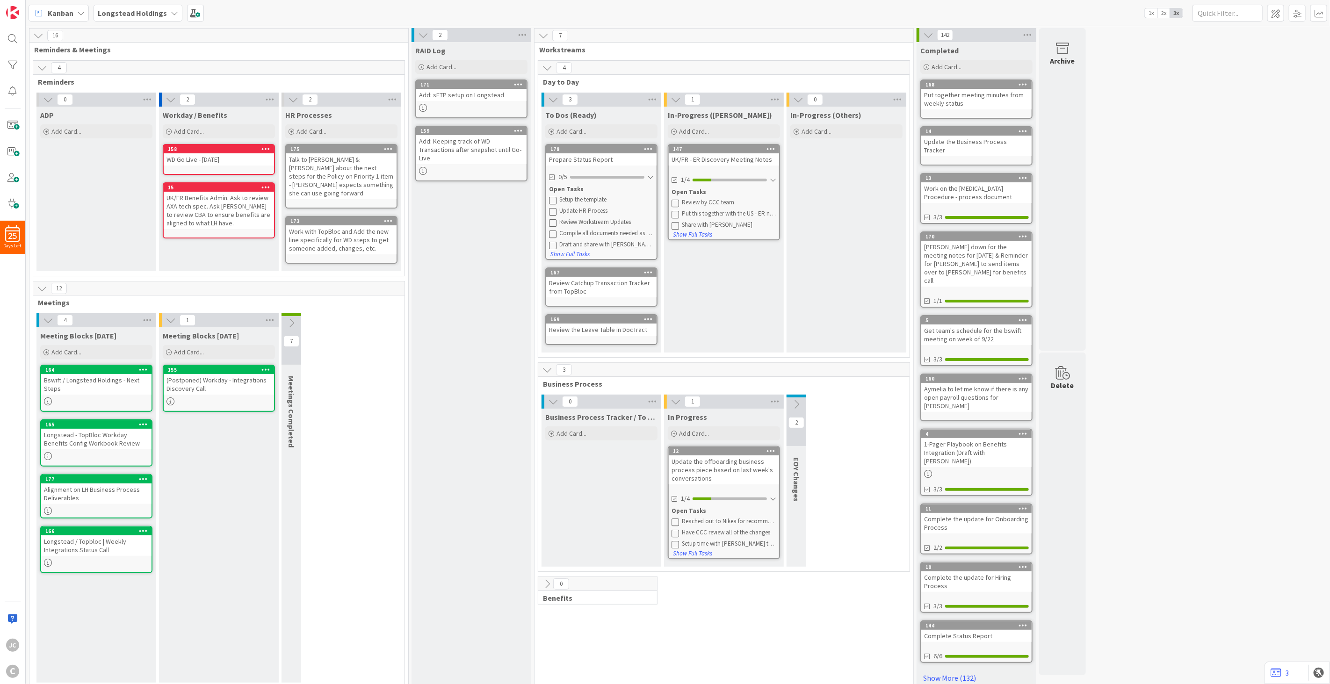
click at [674, 310] on div "In-Progress ([PERSON_NAME]) Add Card... 147 UK/FR - ER Discovery Meeting Notes …" at bounding box center [724, 230] width 120 height 246
drag, startPoint x: 483, startPoint y: 372, endPoint x: 485, endPoint y: 368, distance: 5.0
click at [485, 368] on div "RAID Log Add Card... Template Not Set Title 0 / 128 Label Default Show More... …" at bounding box center [472, 367] width 120 height 651
